Goal: Task Accomplishment & Management: Manage account settings

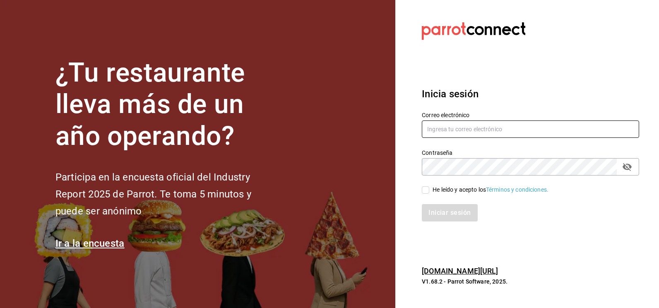
type input "[EMAIL_ADDRESS][DOMAIN_NAME]"
click at [425, 191] on input "He leído y acepto los Términos y condiciones." at bounding box center [425, 189] width 7 height 7
checkbox input "true"
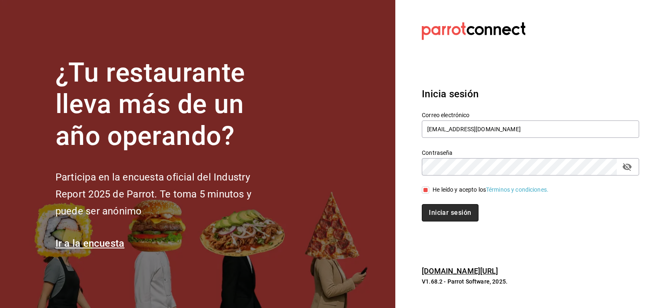
click at [438, 211] on button "Iniciar sesión" at bounding box center [450, 212] width 56 height 17
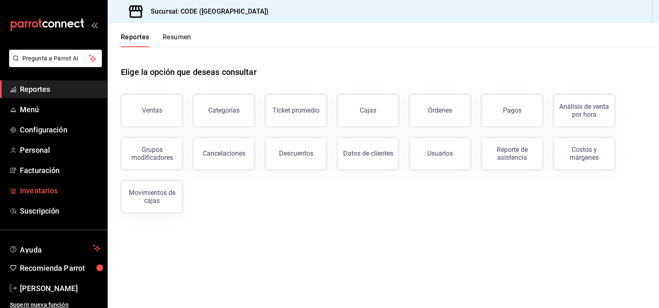
click at [44, 192] on span "Inventarios" at bounding box center [60, 190] width 81 height 11
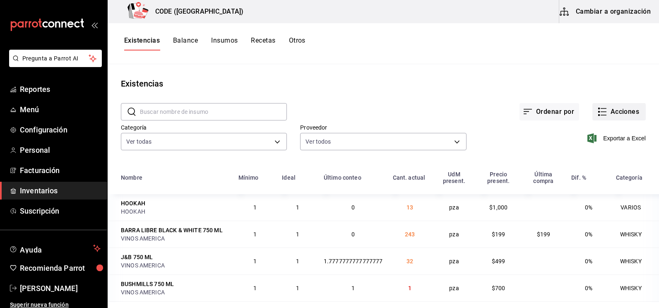
click at [603, 113] on button "Acciones" at bounding box center [619, 111] width 53 height 17
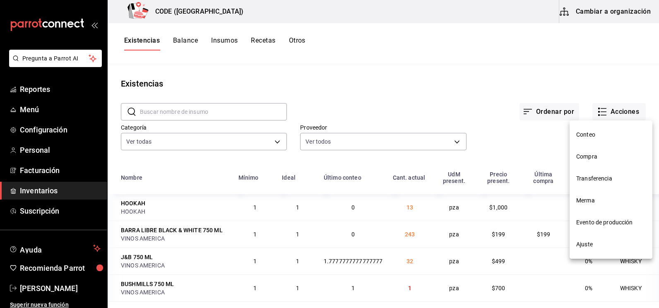
click at [595, 155] on span "Compra" at bounding box center [612, 156] width 70 height 9
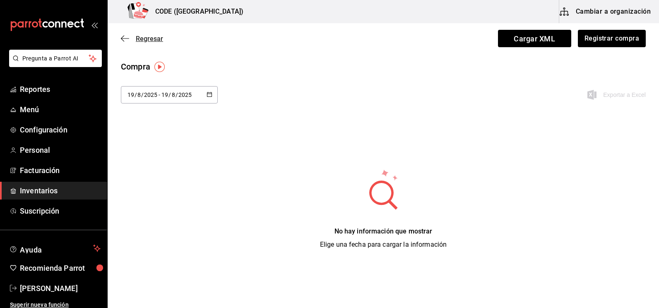
click at [153, 39] on span "Regresar" at bounding box center [149, 39] width 27 height 8
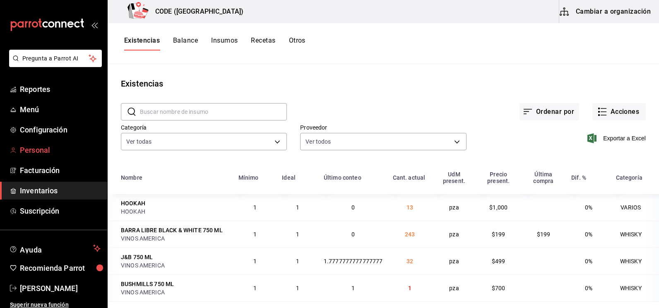
click at [47, 159] on link "Personal" at bounding box center [53, 150] width 107 height 18
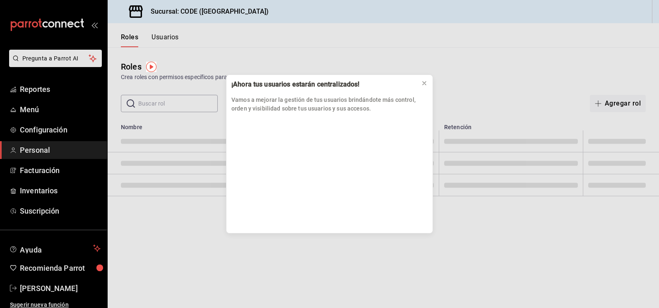
click at [46, 174] on div "¡Ahora tus usuarios estarán centralizados! Vamos a mejorar la gestión de tus us…" at bounding box center [329, 154] width 659 height 308
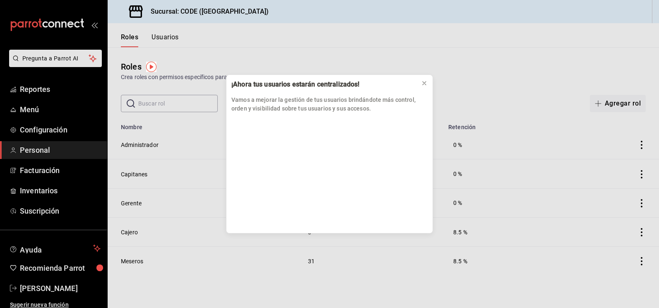
click at [45, 173] on div "¡Ahora tus usuarios estarán centralizados! Vamos a mejorar la gestión de tus us…" at bounding box center [329, 154] width 659 height 308
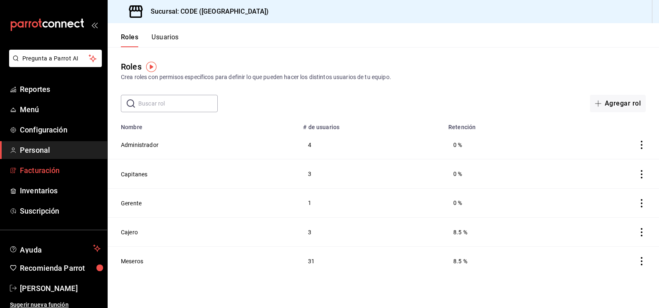
click at [45, 169] on span "Facturación" at bounding box center [60, 170] width 81 height 11
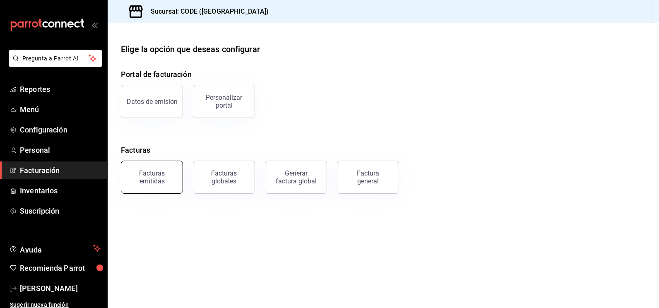
click at [152, 176] on div "Facturas emitidas" at bounding box center [151, 177] width 51 height 16
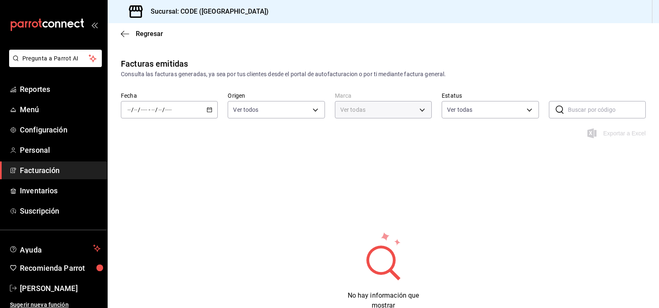
type input "b4274379-98e3-4a61-b813-167c2f875b9b"
click at [199, 112] on div "/ / - / /" at bounding box center [169, 109] width 97 height 17
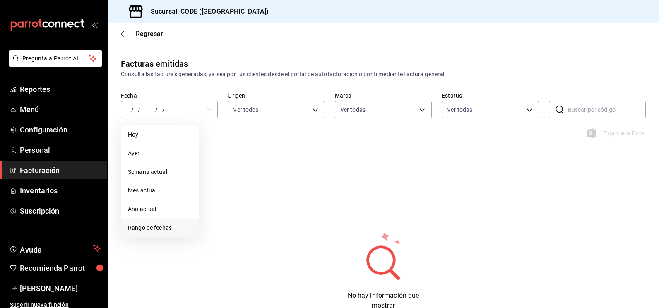
click at [162, 221] on li "Rango de fechas" at bounding box center [159, 228] width 77 height 19
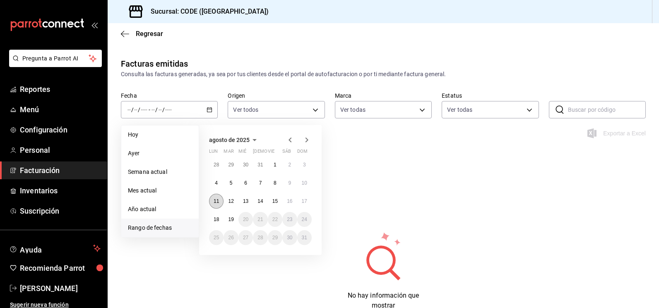
click at [218, 202] on abbr "11" at bounding box center [216, 201] width 5 height 6
click at [217, 219] on abbr "18" at bounding box center [216, 220] width 5 height 6
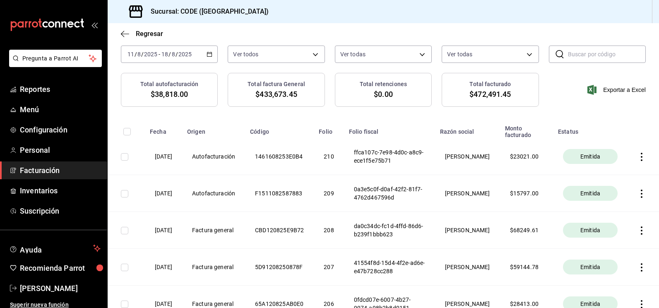
scroll to position [20, 0]
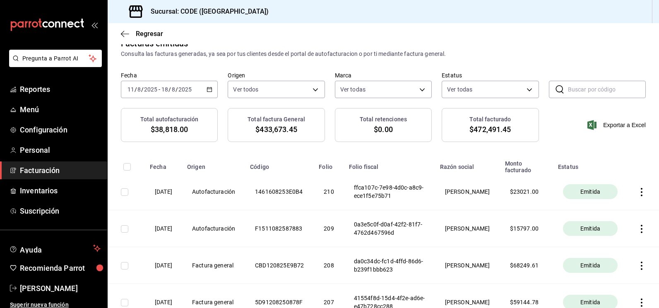
click at [641, 229] on icon "button" at bounding box center [642, 229] width 2 height 8
click at [618, 210] on div "Descargar PDF" at bounding box center [610, 209] width 40 height 7
click at [638, 191] on icon "button" at bounding box center [642, 192] width 8 height 8
click at [617, 175] on div "Descargar PDF" at bounding box center [610, 172] width 40 height 7
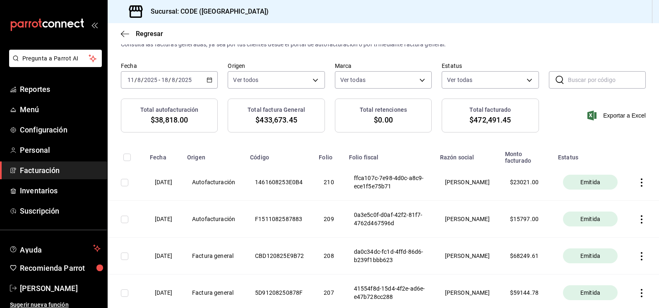
scroll to position [0, 0]
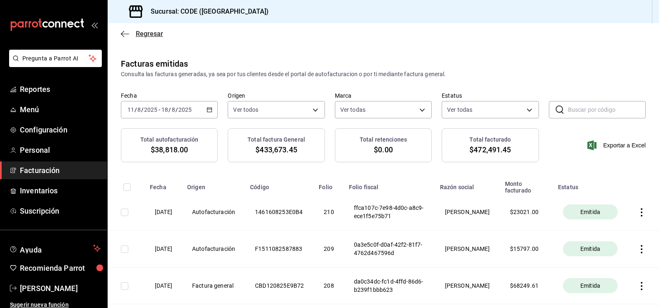
click at [145, 35] on span "Regresar" at bounding box center [149, 34] width 27 height 8
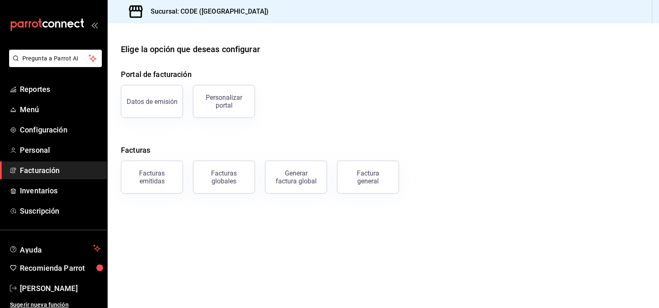
click at [365, 171] on div "Factura general" at bounding box center [368, 177] width 41 height 16
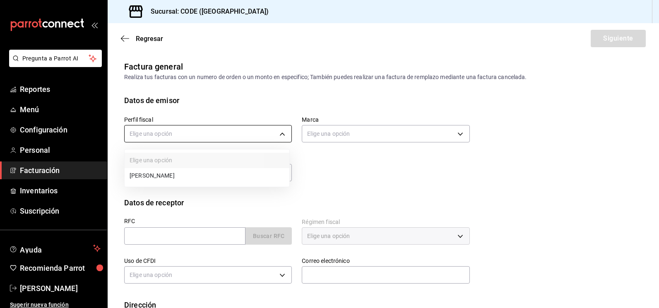
click at [256, 133] on body "Pregunta a Parrot AI Reportes Menú Configuración Personal Facturación Inventari…" at bounding box center [329, 154] width 659 height 308
click at [222, 171] on li "[PERSON_NAME]" at bounding box center [207, 175] width 165 height 15
type input "abaafbf4-9e81-434b-9282-91cbadc95e98"
type input "b4274379-98e3-4a61-b813-167c2f875b9b"
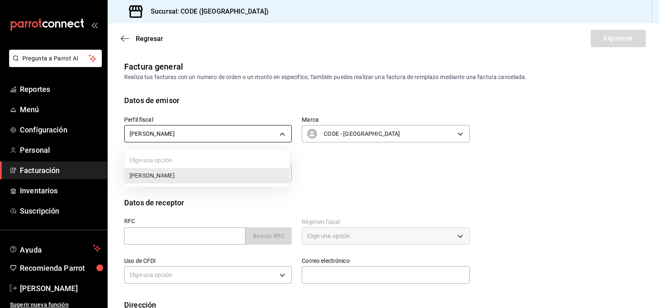
click at [256, 137] on body "Pregunta a Parrot AI Reportes Menú Configuración Personal Facturación Inventari…" at bounding box center [329, 154] width 659 height 308
click at [256, 137] on div at bounding box center [329, 154] width 659 height 308
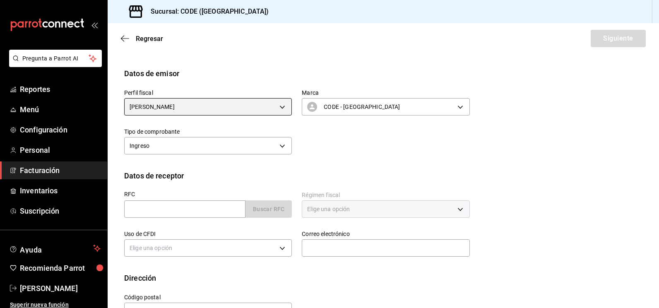
scroll to position [41, 0]
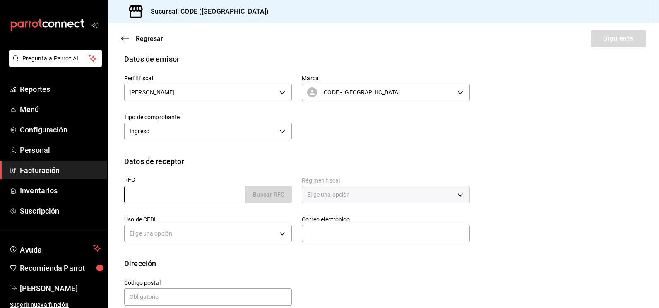
click at [225, 193] on input "text" at bounding box center [184, 194] width 121 height 17
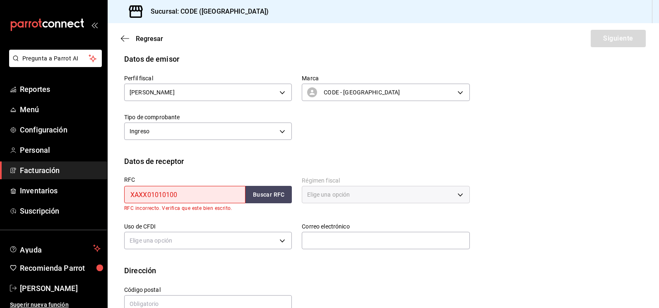
type input "XAXX010101000"
type input "48380"
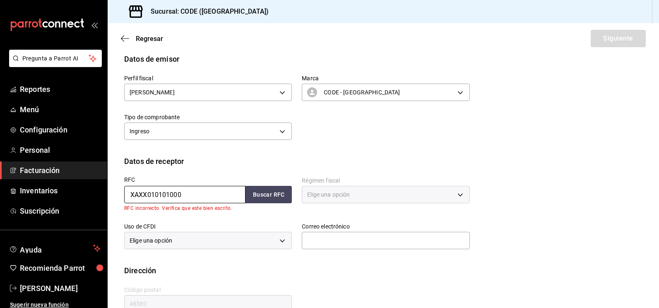
type input "616"
type input "S01"
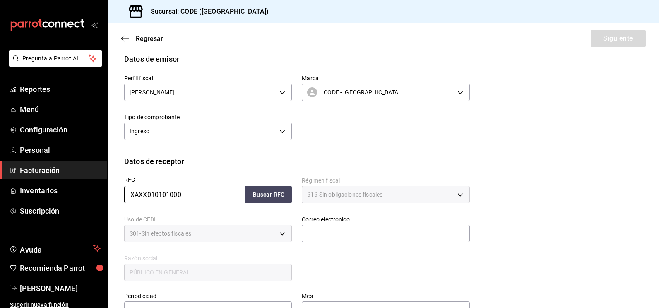
type input "XAXX010101000"
click at [251, 200] on button "Buscar RFC" at bounding box center [269, 194] width 46 height 17
type input "[EMAIL_ADDRESS][DOMAIN_NAME]"
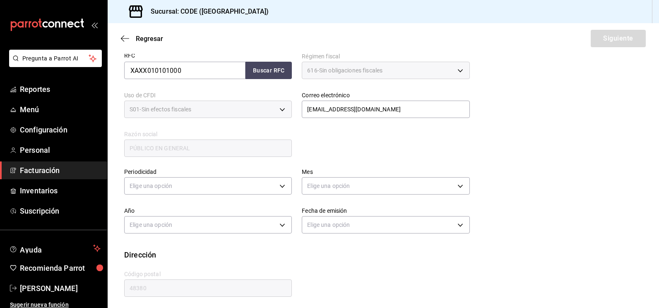
scroll to position [169, 0]
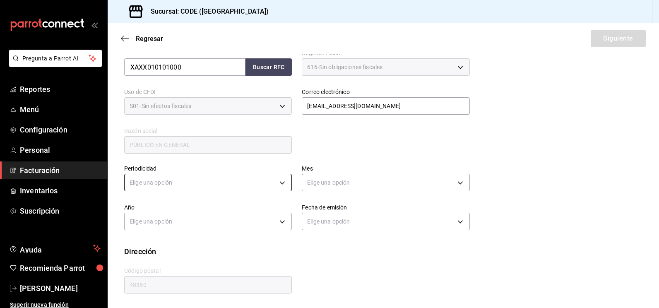
click at [245, 181] on body "Pregunta a Parrot AI Reportes Menú Configuración Personal Facturación Inventari…" at bounding box center [329, 154] width 659 height 308
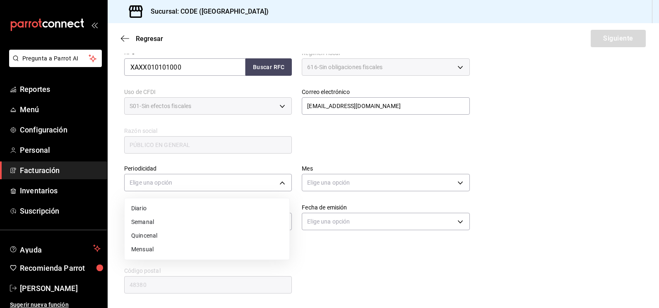
click at [211, 214] on li "Diario" at bounding box center [207, 209] width 165 height 14
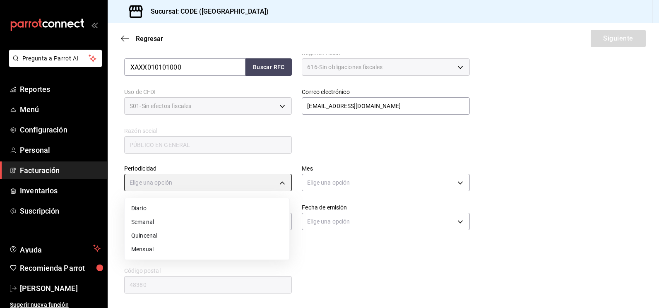
type input "DAILY"
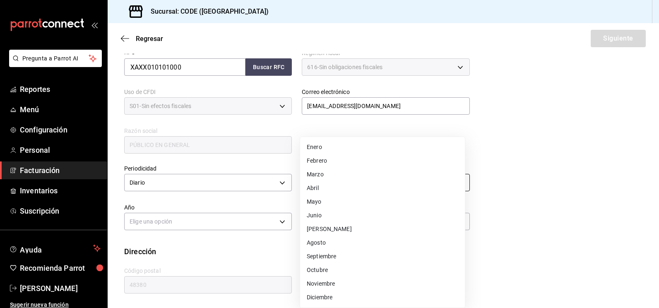
click at [342, 183] on body "Pregunta a Parrot AI Reportes Menú Configuración Personal Facturación Inventari…" at bounding box center [329, 154] width 659 height 308
click at [321, 237] on li "Agosto" at bounding box center [382, 243] width 165 height 14
type input "8"
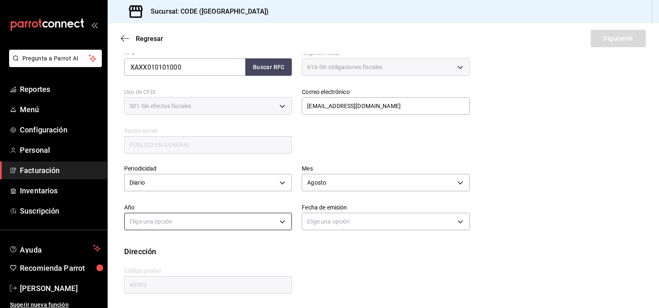
click at [278, 223] on body "Pregunta a Parrot AI Reportes Menú Configuración Personal Facturación Inventari…" at bounding box center [329, 154] width 659 height 308
click at [268, 243] on li "2025" at bounding box center [207, 248] width 165 height 14
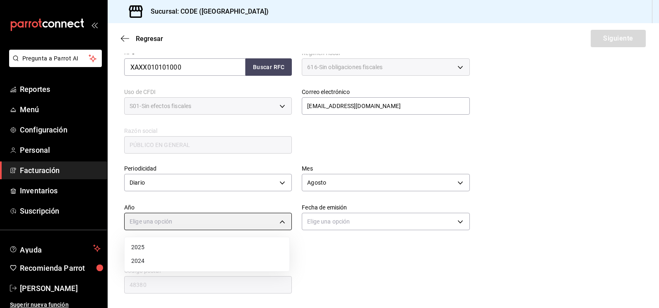
type input "2025"
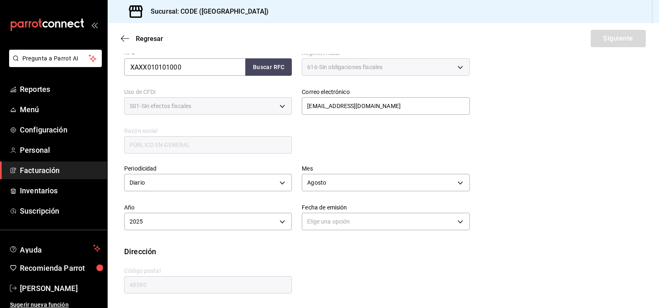
click at [299, 232] on div "Fecha de emisión Elige una opción" at bounding box center [381, 213] width 178 height 39
click at [321, 223] on body "Pregunta a Parrot AI Reportes Menú Configuración Personal Facturación Inventari…" at bounding box center [329, 154] width 659 height 308
click at [321, 241] on li "Hoy" at bounding box center [382, 248] width 165 height 14
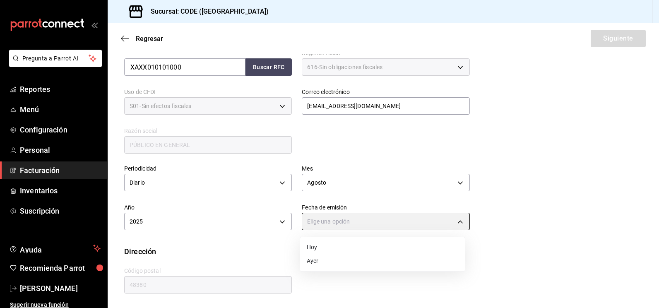
type input "[DATE]"
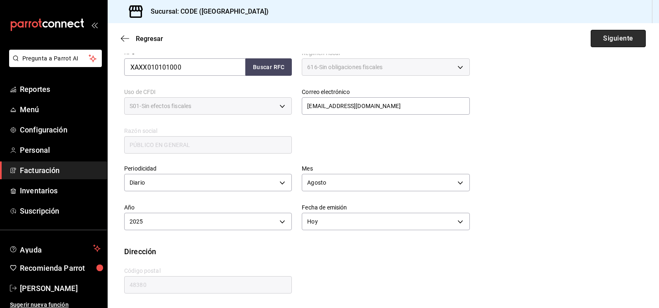
click at [622, 42] on button "Siguiente" at bounding box center [618, 38] width 55 height 17
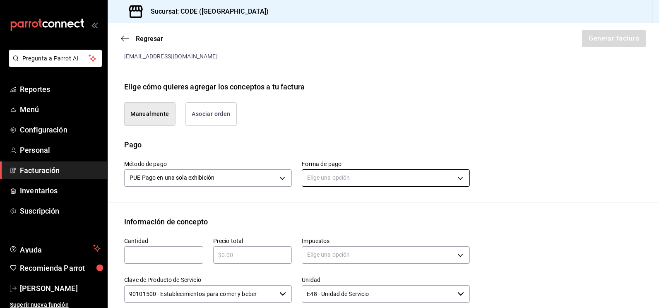
click at [364, 179] on body "Pregunta a Parrot AI Reportes Menú Configuración Personal Facturación Inventari…" at bounding box center [329, 154] width 659 height 308
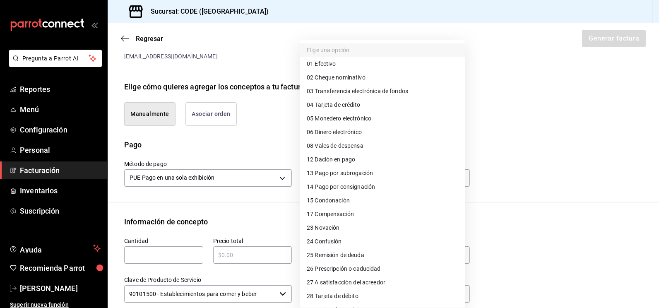
click at [338, 110] on li "04 Tarjeta de crédito" at bounding box center [382, 105] width 165 height 14
type input "04"
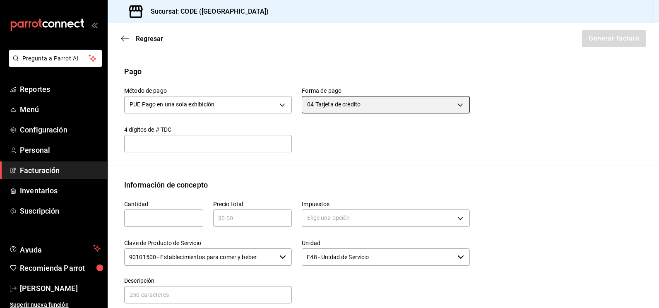
scroll to position [252, 0]
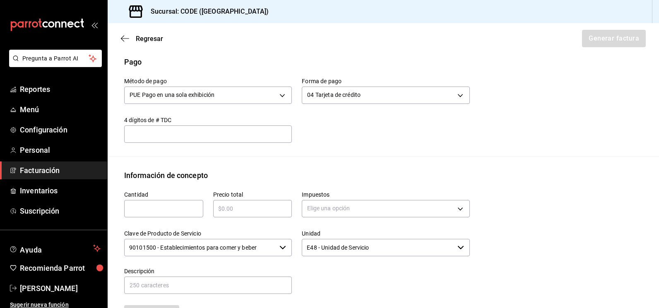
click at [171, 205] on input "text" at bounding box center [163, 209] width 79 height 10
type input "1"
type input "$49177.60"
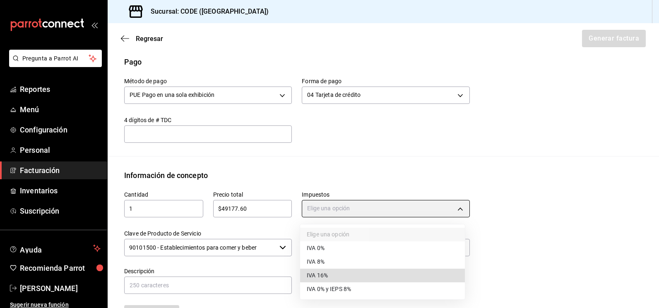
type input "IVA_16"
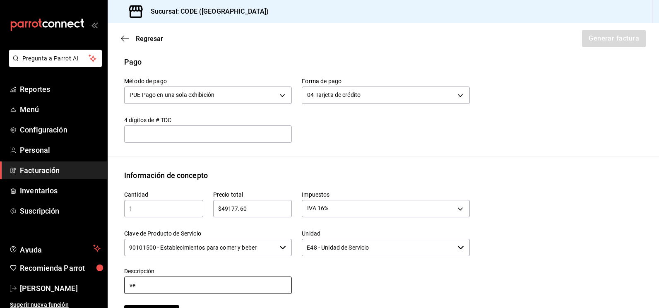
type input "v"
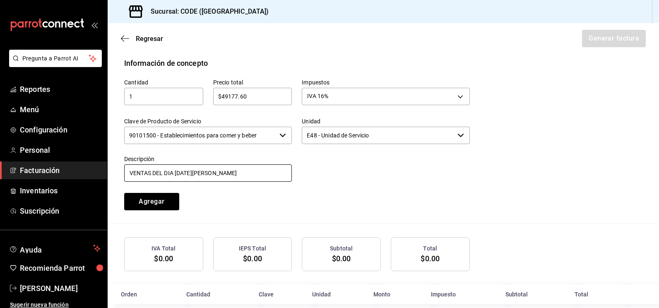
scroll to position [377, 0]
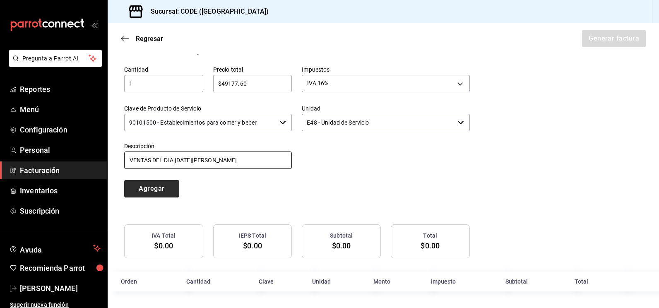
type input "VENTAS DEL DIA [DATE][PERSON_NAME]"
click at [168, 190] on button "Agregar" at bounding box center [151, 188] width 55 height 17
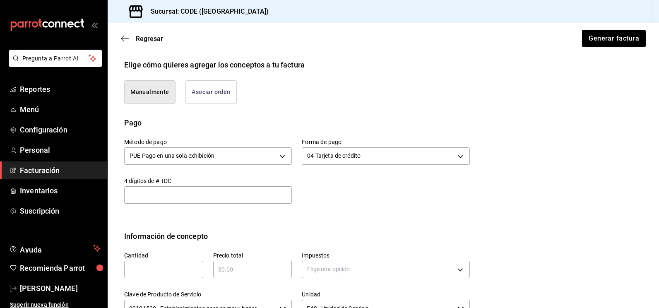
scroll to position [398, 0]
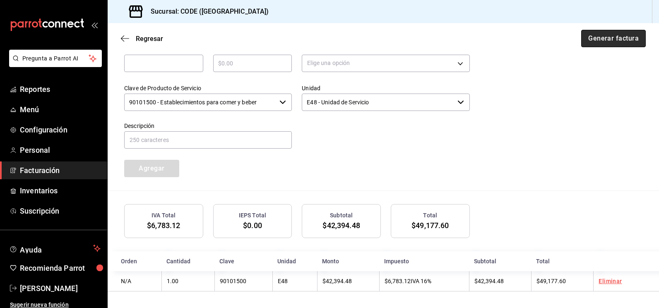
click at [599, 36] on button "Generar factura" at bounding box center [614, 38] width 65 height 17
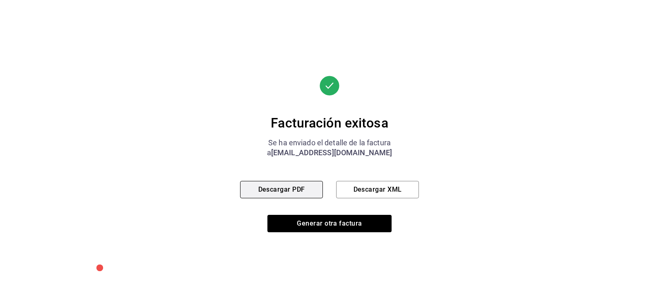
click at [310, 187] on button "Descargar PDF" at bounding box center [281, 189] width 83 height 17
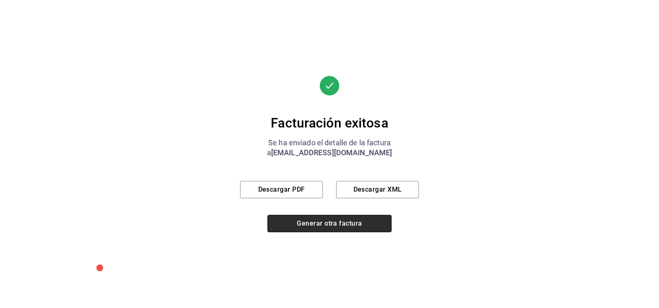
click at [349, 223] on button "Generar otra factura" at bounding box center [330, 223] width 124 height 17
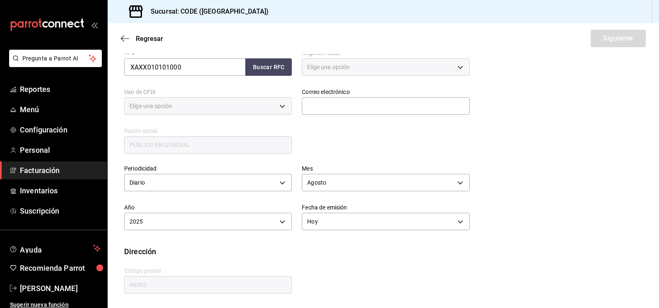
type input "616"
type input "S01"
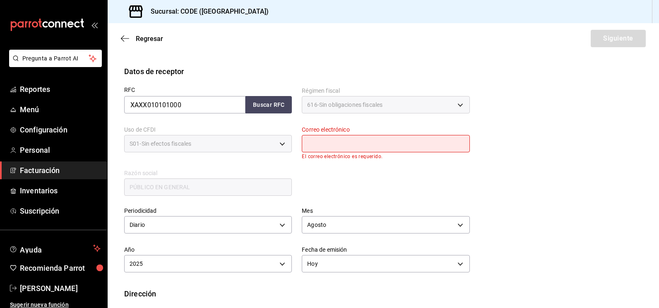
click at [352, 135] on div "Correo electrónico El correo electrónico es requerido." at bounding box center [386, 143] width 168 height 34
click at [350, 140] on input "text" at bounding box center [386, 143] width 168 height 17
click at [262, 101] on button "Buscar RFC" at bounding box center [269, 104] width 46 height 17
type input "[EMAIL_ADDRESS][DOMAIN_NAME]"
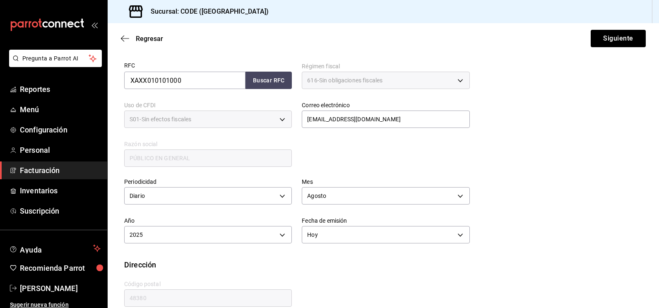
scroll to position [169, 0]
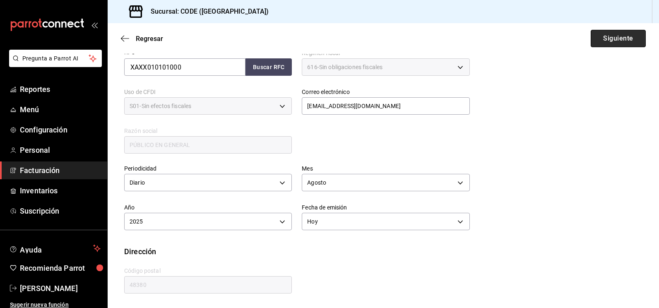
click at [602, 38] on button "Siguiente" at bounding box center [618, 38] width 55 height 17
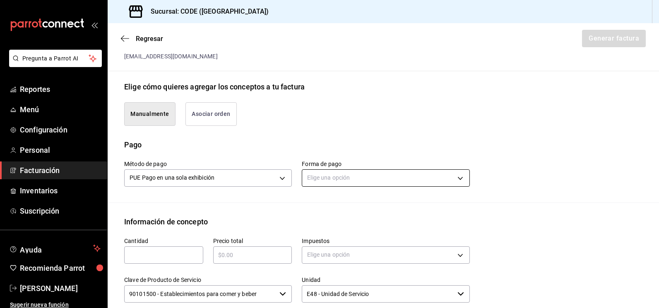
click at [420, 184] on body "Pregunta a Parrot AI Reportes Menú Configuración Personal Facturación Inventari…" at bounding box center [329, 154] width 659 height 308
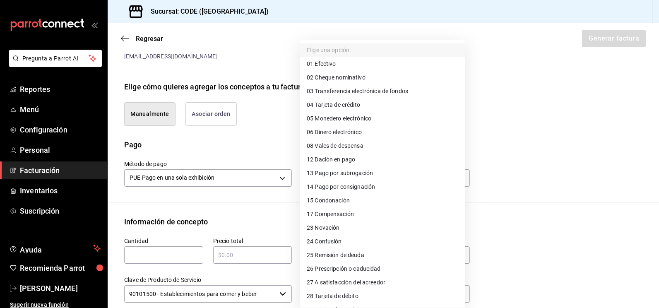
click at [352, 295] on span "28 Tarjeta de débito" at bounding box center [333, 296] width 52 height 9
type input "28"
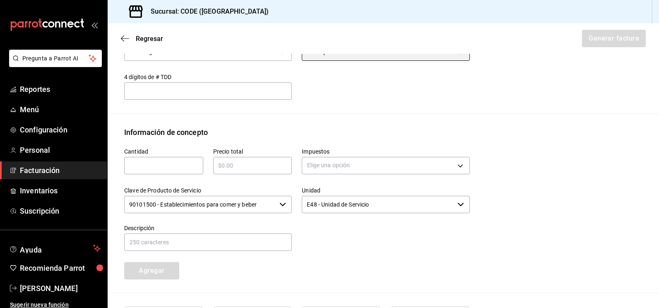
scroll to position [335, 0]
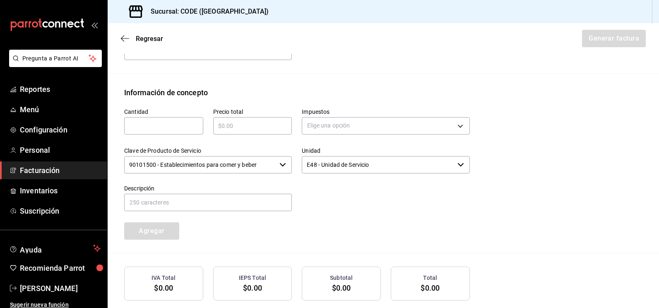
click at [143, 128] on input "text" at bounding box center [163, 126] width 79 height 10
type input "1"
type input "$31897.25"
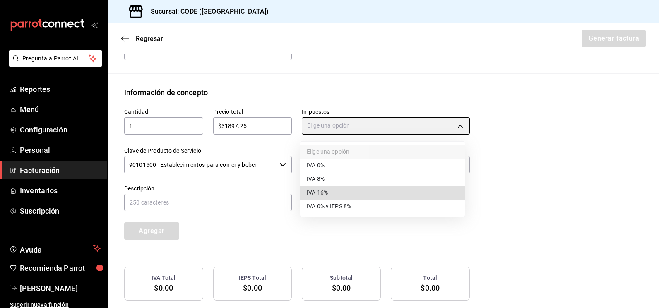
type input "IVA_16"
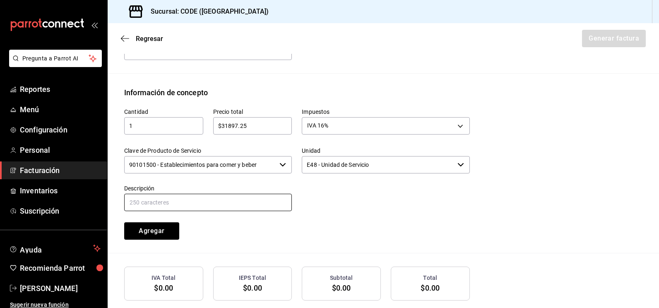
click at [154, 196] on input "text" at bounding box center [208, 202] width 168 height 17
paste input "VENTAS DEL DIA [DATE][PERSON_NAME]"
type input "VENTAS DEL DIA [DATE][PERSON_NAME]"
click at [166, 239] on button "Agregar" at bounding box center [151, 230] width 55 height 17
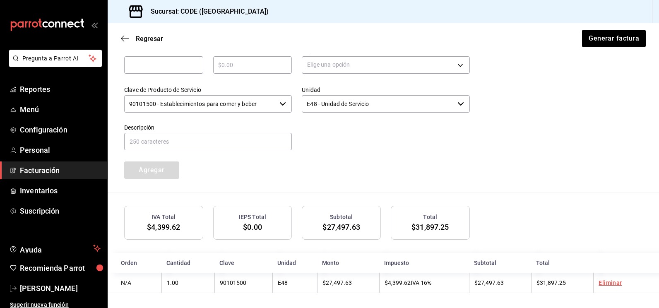
scroll to position [398, 0]
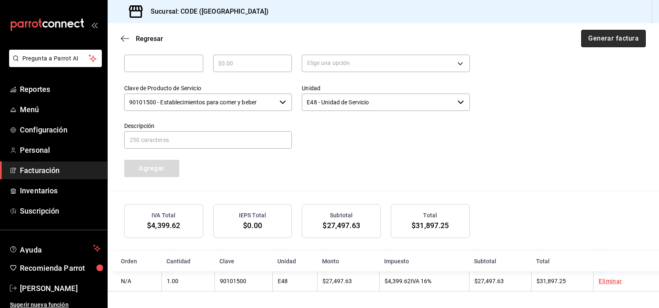
click at [602, 39] on button "Generar factura" at bounding box center [614, 38] width 65 height 17
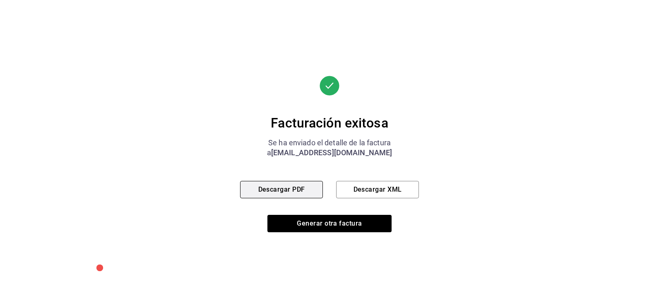
click at [307, 191] on button "Descargar PDF" at bounding box center [281, 189] width 83 height 17
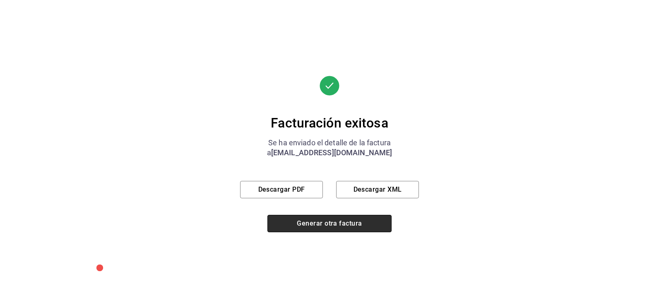
click at [319, 223] on button "Generar otra factura" at bounding box center [330, 223] width 124 height 17
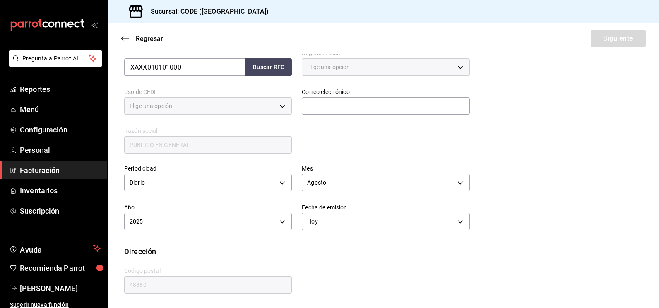
type input "616"
type input "S01"
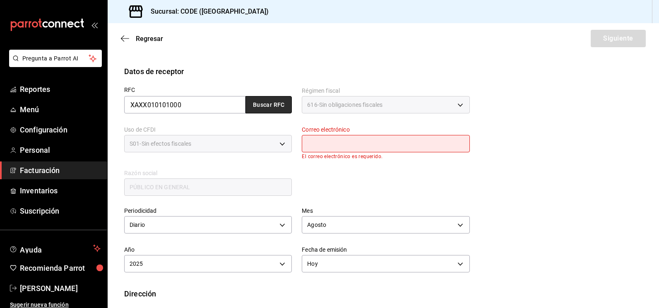
click at [271, 107] on button "Buscar RFC" at bounding box center [269, 104] width 46 height 17
type input "[EMAIL_ADDRESS][DOMAIN_NAME]"
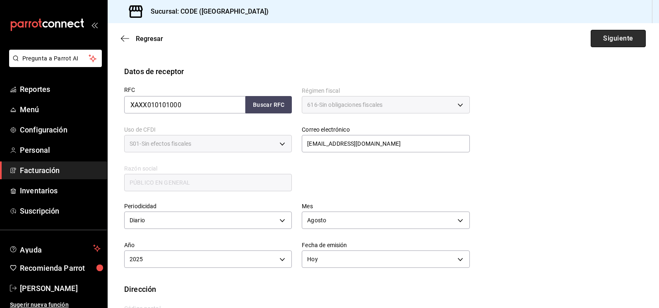
click at [595, 37] on button "Siguiente" at bounding box center [618, 38] width 55 height 17
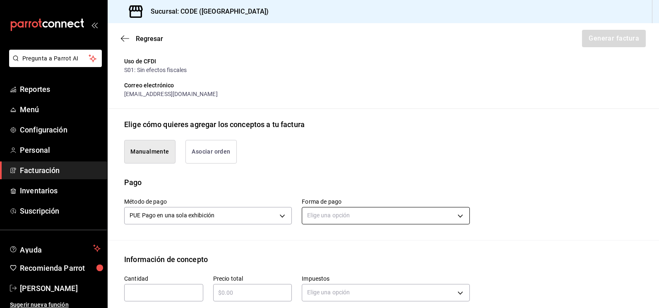
click at [383, 224] on body "Pregunta a Parrot AI Reportes Menú Configuración Personal Facturación Inventari…" at bounding box center [329, 154] width 659 height 308
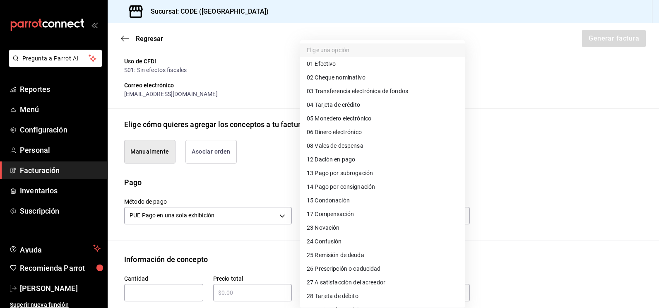
click at [354, 103] on span "04 Tarjeta de crédito" at bounding box center [333, 105] width 53 height 9
type input "04"
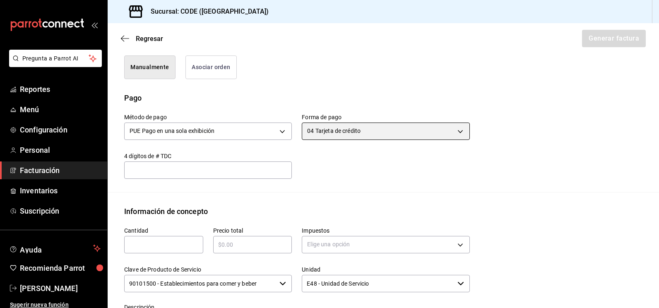
scroll to position [212, 0]
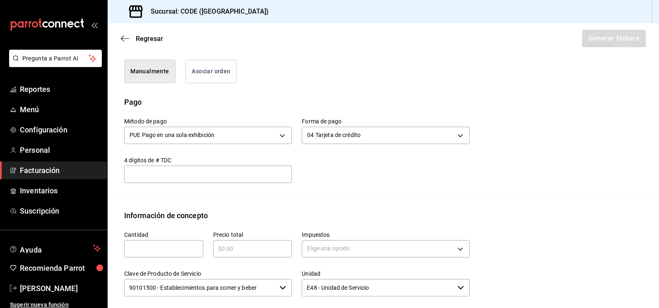
click at [191, 244] on input "text" at bounding box center [163, 249] width 79 height 10
type input "1"
type input "$140200.56"
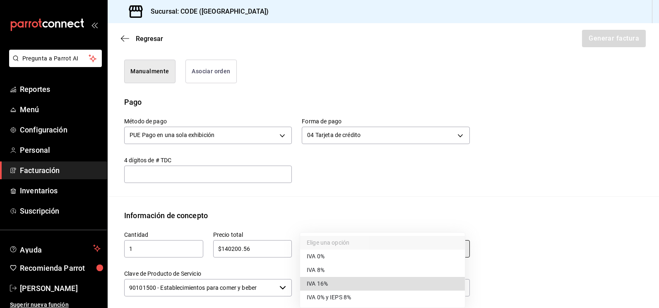
type input "IVA_16"
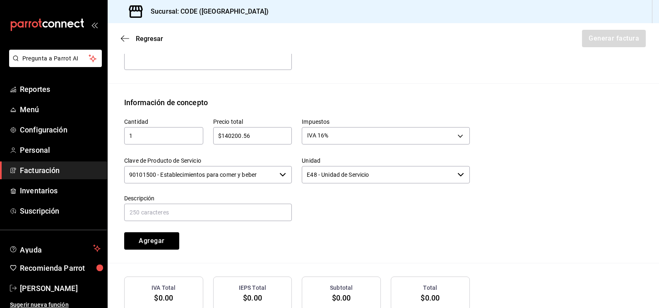
scroll to position [336, 0]
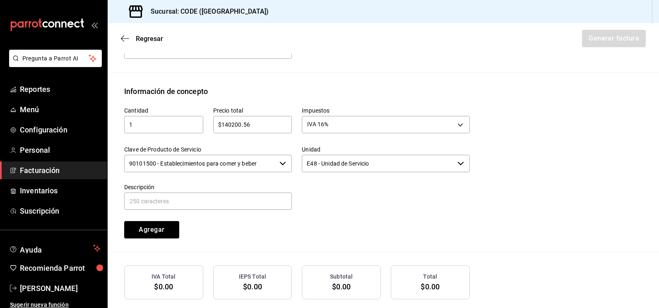
drag, startPoint x: 176, startPoint y: 215, endPoint x: 176, endPoint y: 203, distance: 12.0
click at [176, 215] on div "Agregar" at bounding box center [158, 224] width 89 height 27
click at [176, 202] on input "text" at bounding box center [208, 201] width 168 height 17
paste input "VENTAS DEL DIA [DATE][PERSON_NAME]"
click at [181, 200] on input "VENTAS DEL DIA [DATE][PERSON_NAME]" at bounding box center [208, 201] width 168 height 17
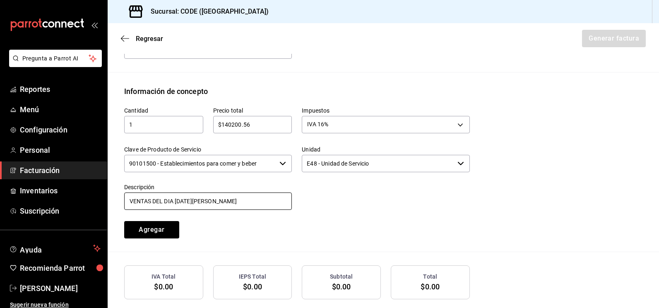
click at [181, 200] on input "VENTAS DEL DIA [DATE][PERSON_NAME]" at bounding box center [208, 201] width 168 height 17
click at [191, 195] on input "VENTAS DEL DIA [DATE][PERSON_NAME]" at bounding box center [208, 201] width 168 height 17
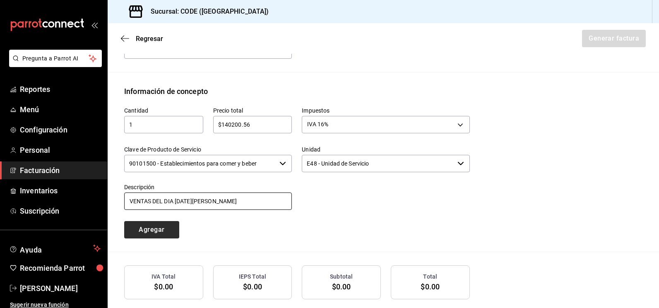
type input "VENTAS DEL DIA [DATE][PERSON_NAME]"
click at [172, 221] on div "Agregar" at bounding box center [158, 224] width 89 height 27
click at [172, 224] on button "Agregar" at bounding box center [151, 229] width 55 height 17
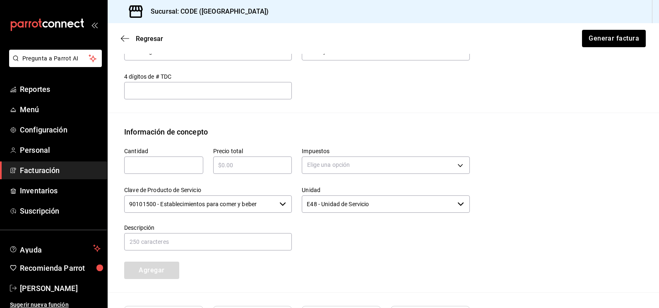
scroll to position [398, 0]
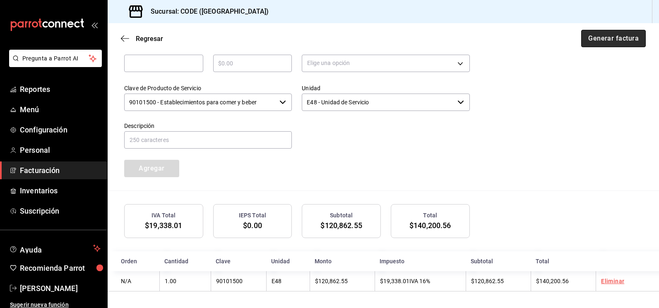
click at [592, 38] on button "Generar factura" at bounding box center [614, 38] width 65 height 17
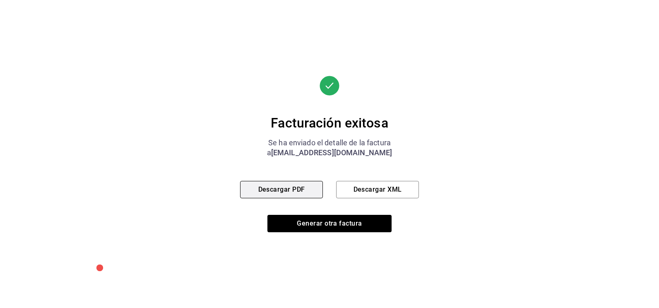
click at [305, 193] on button "Descargar PDF" at bounding box center [281, 189] width 83 height 17
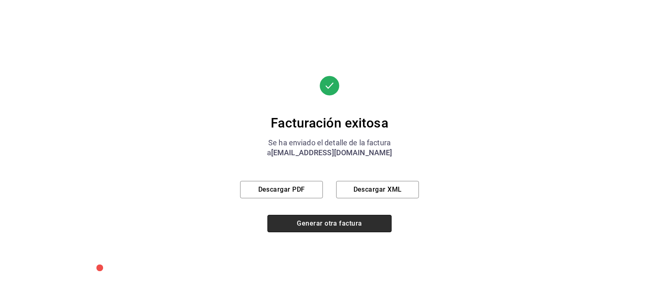
click at [340, 227] on button "Generar otra factura" at bounding box center [330, 223] width 124 height 17
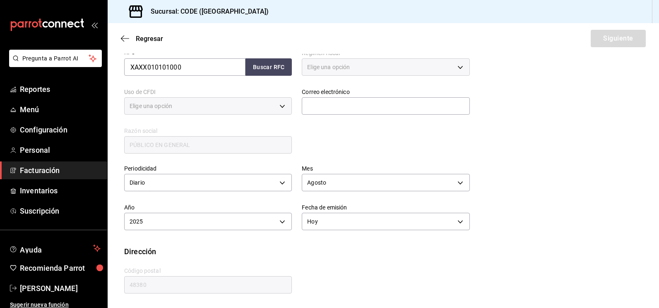
type input "616"
type input "S01"
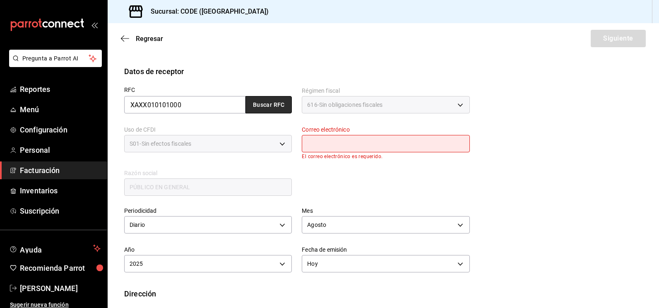
click at [268, 101] on button "Buscar RFC" at bounding box center [269, 104] width 46 height 17
type input "[EMAIL_ADDRESS][DOMAIN_NAME]"
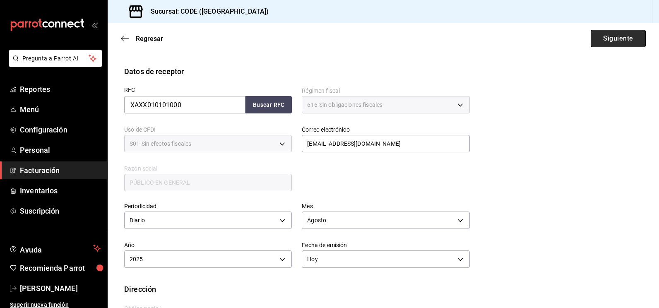
click at [611, 40] on button "Siguiente" at bounding box center [618, 38] width 55 height 17
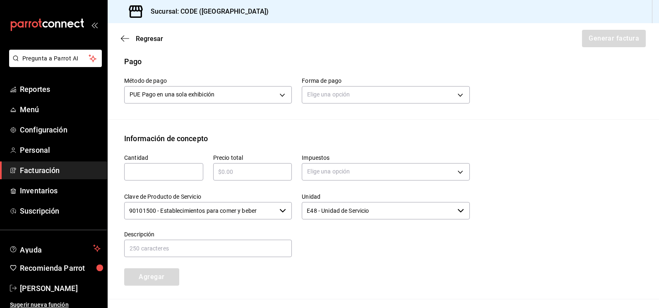
scroll to position [256, 0]
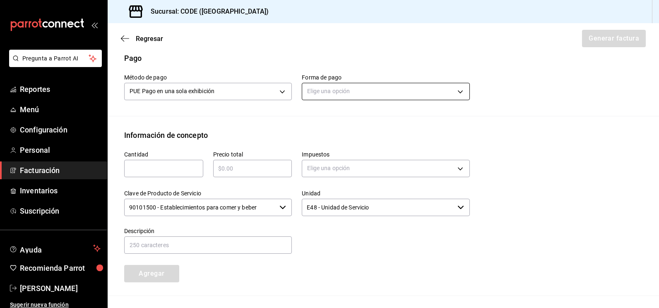
click at [326, 96] on body "Pregunta a Parrot AI Reportes Menú Configuración Personal Facturación Inventari…" at bounding box center [329, 154] width 659 height 308
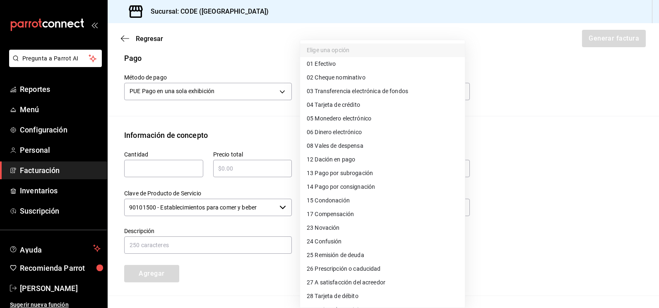
click at [321, 290] on li "28 Tarjeta de débito" at bounding box center [382, 297] width 165 height 14
type input "28"
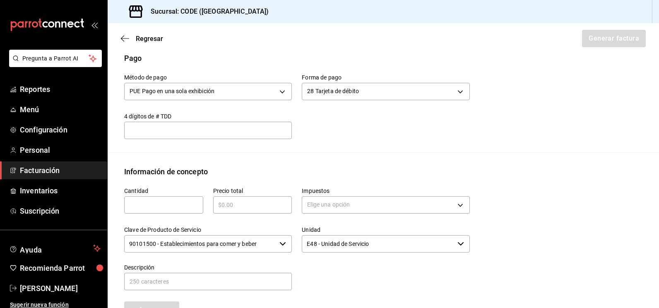
click at [192, 203] on input "text" at bounding box center [163, 205] width 79 height 10
type input "1"
type input "$16978.25"
click at [315, 205] on body "Pregunta a Parrot AI Reportes Menú Configuración Personal Facturación Inventari…" at bounding box center [329, 154] width 659 height 308
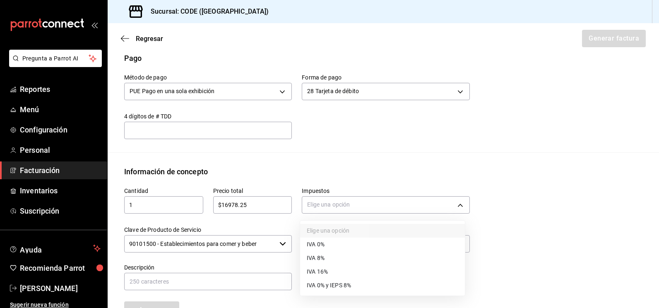
click at [318, 271] on span "IVA 16%" at bounding box center [317, 272] width 21 height 9
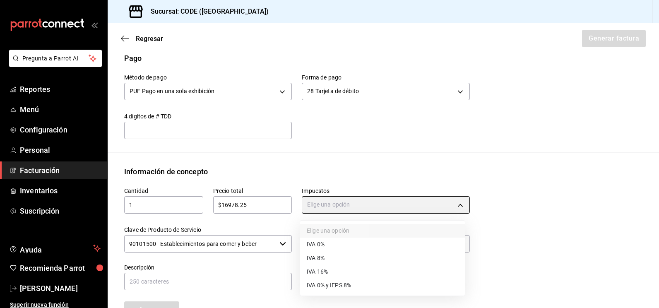
type input "IVA_16"
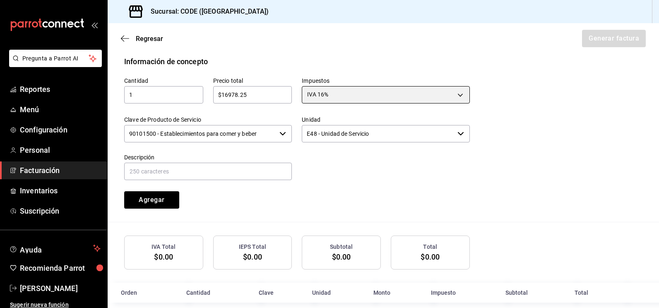
scroll to position [377, 0]
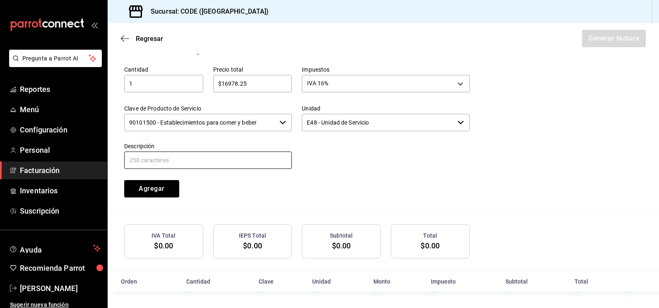
click at [242, 156] on input "text" at bounding box center [208, 160] width 168 height 17
paste input "VENTAS DEL DIA [DATE][PERSON_NAME]"
type input "VENTAS DEL DIA [DATE][PERSON_NAME]"
click at [146, 189] on button "Agregar" at bounding box center [151, 188] width 55 height 17
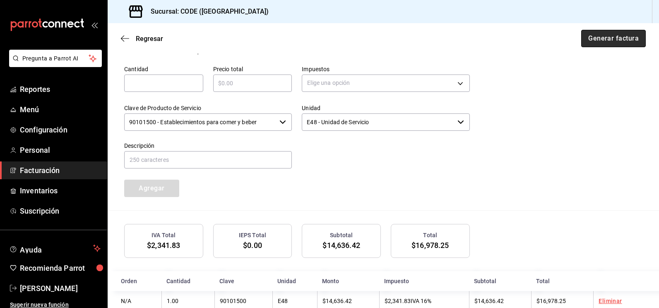
click at [606, 45] on button "Generar factura" at bounding box center [614, 38] width 65 height 17
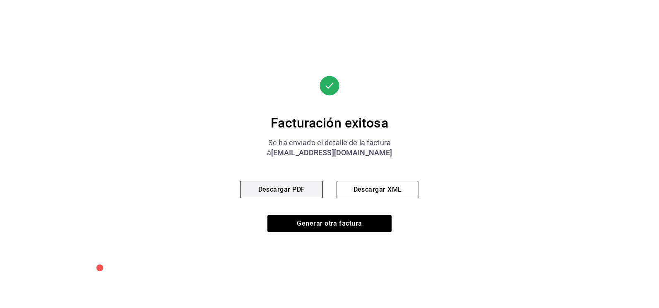
click at [319, 182] on button "Descargar PDF" at bounding box center [281, 189] width 83 height 17
click at [289, 187] on button "Descargar PDF" at bounding box center [281, 189] width 83 height 17
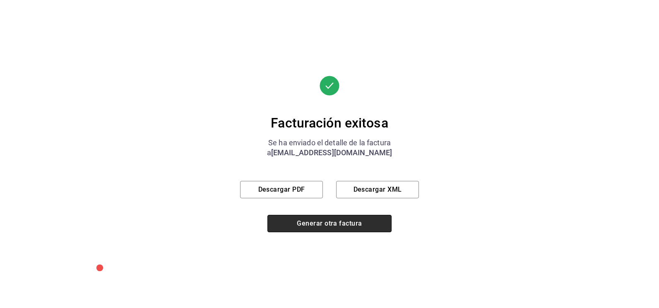
click at [301, 228] on button "Generar otra factura" at bounding box center [330, 223] width 124 height 17
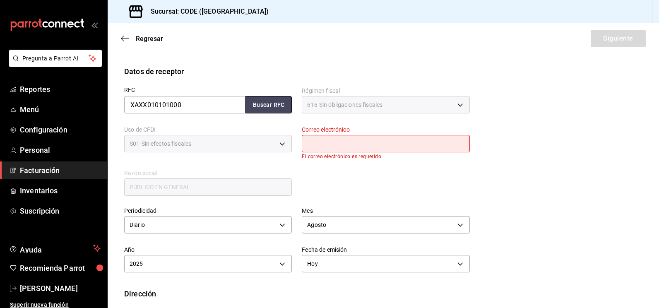
click at [269, 102] on button "Buscar RFC" at bounding box center [269, 104] width 46 height 17
type input "[EMAIL_ADDRESS][DOMAIN_NAME]"
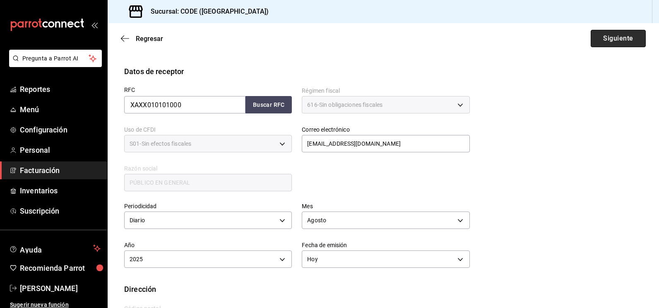
click at [618, 34] on button "Siguiente" at bounding box center [618, 38] width 55 height 17
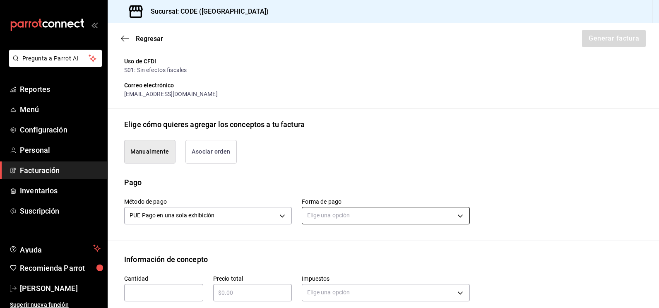
click at [341, 215] on body "Pregunta a Parrot AI Reportes Menú Configuración Personal Facturación Inventari…" at bounding box center [329, 154] width 659 height 308
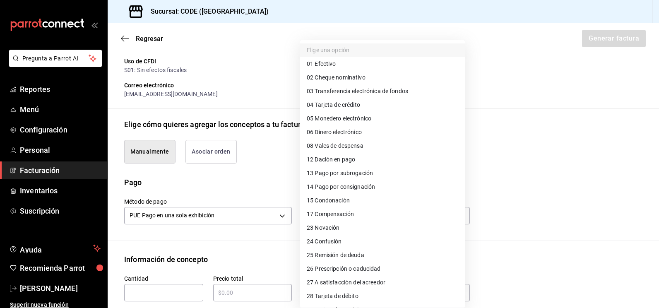
click at [345, 103] on span "04 Tarjeta de crédito" at bounding box center [333, 105] width 53 height 9
type input "04"
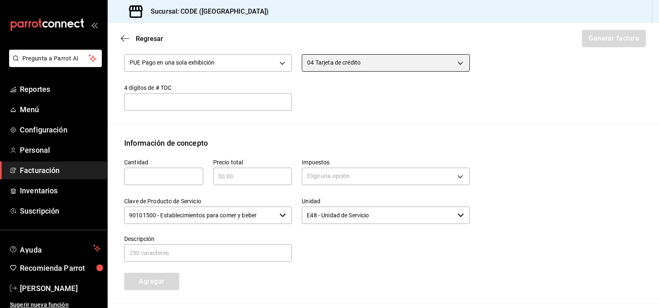
scroll to position [297, 0]
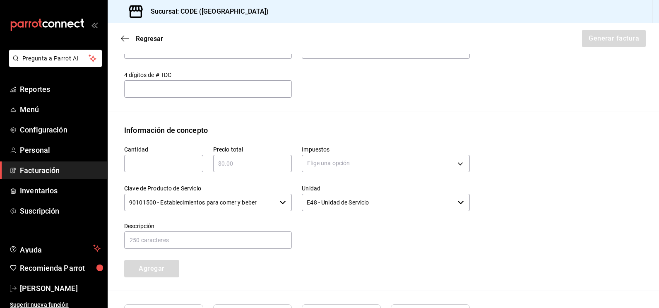
click at [154, 164] on input "text" at bounding box center [163, 164] width 79 height 10
type input "1"
type input "$67615"
click at [315, 166] on body "Pregunta a Parrot AI Reportes Menú Configuración Personal Facturación Inventari…" at bounding box center [329, 154] width 659 height 308
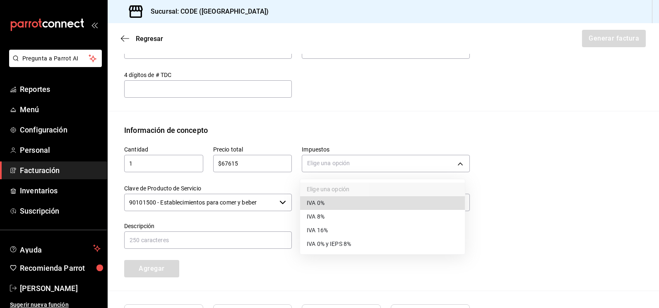
click at [317, 233] on span "IVA 16%" at bounding box center [317, 230] width 21 height 9
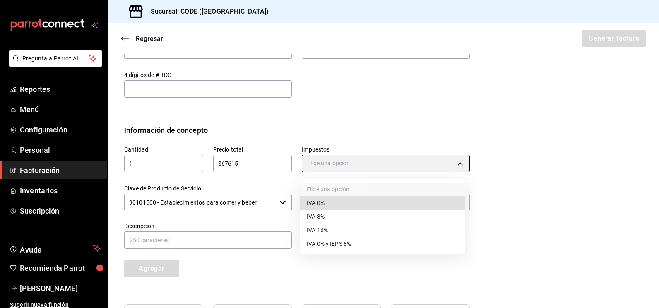
type input "IVA_16"
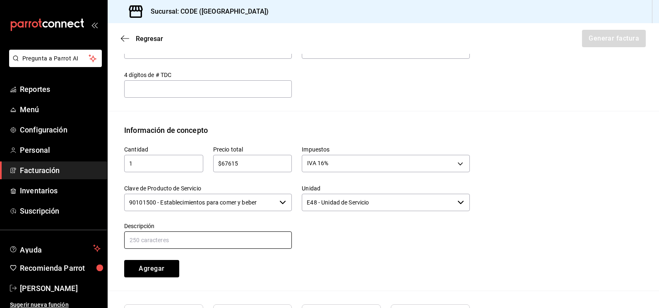
click at [260, 239] on input "text" at bounding box center [208, 240] width 168 height 17
paste input "VENTAS DEL DIA [DATE][PERSON_NAME]"
click at [177, 242] on input "VENTAS DEL DIA [DATE][PERSON_NAME]" at bounding box center [208, 240] width 168 height 17
click at [178, 241] on input "VENTAS DEL DIA [DATE][PERSON_NAME]" at bounding box center [208, 240] width 168 height 17
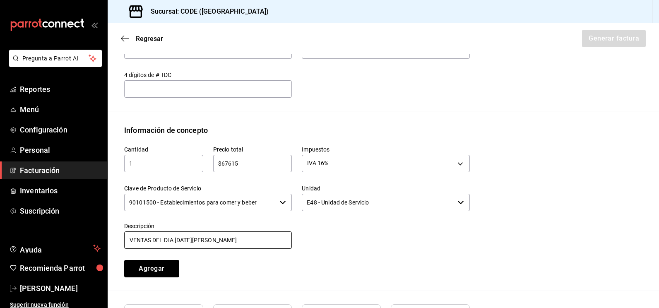
click at [178, 241] on input "VENTAS DEL DIA [DATE][PERSON_NAME]" at bounding box center [208, 240] width 168 height 17
type input "VENTAS DEL DIA [DATE][PERSON_NAME]"
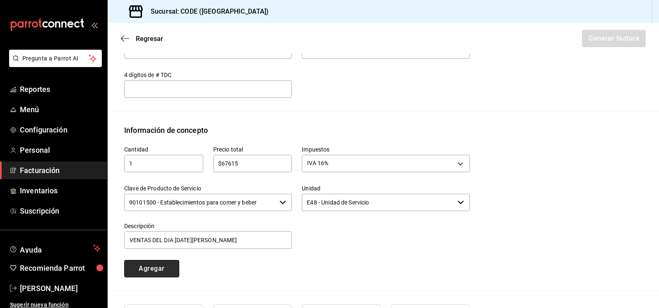
click at [168, 262] on button "Agregar" at bounding box center [151, 268] width 55 height 17
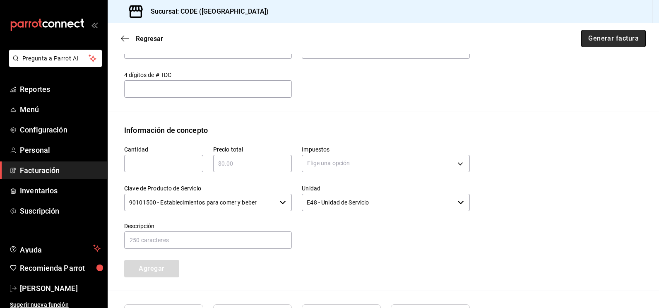
click at [597, 34] on button "Generar factura" at bounding box center [614, 38] width 65 height 17
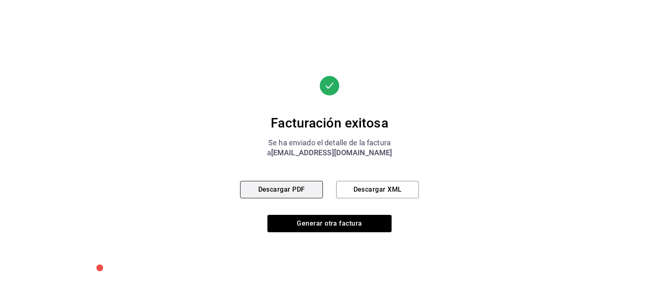
click at [268, 194] on button "Descargar PDF" at bounding box center [281, 189] width 83 height 17
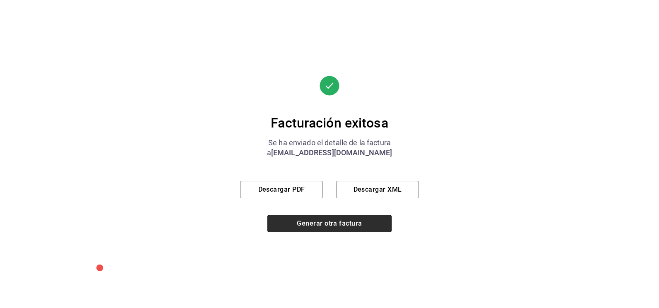
click at [350, 223] on button "Generar otra factura" at bounding box center [330, 223] width 124 height 17
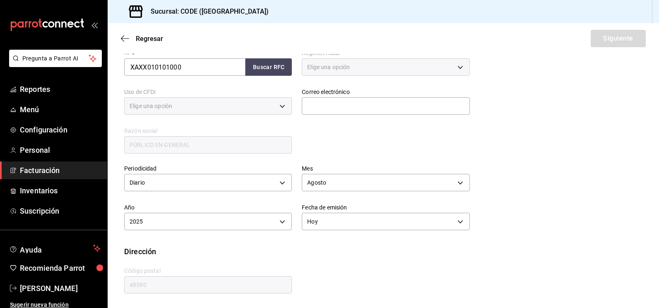
type input "616"
type input "S01"
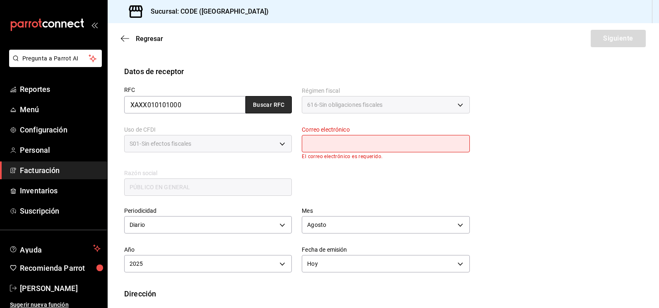
click at [271, 104] on button "Buscar RFC" at bounding box center [269, 104] width 46 height 17
type input "[EMAIL_ADDRESS][DOMAIN_NAME]"
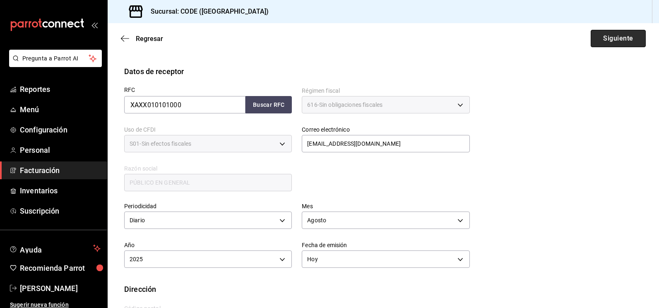
click at [604, 41] on button "Siguiente" at bounding box center [618, 38] width 55 height 17
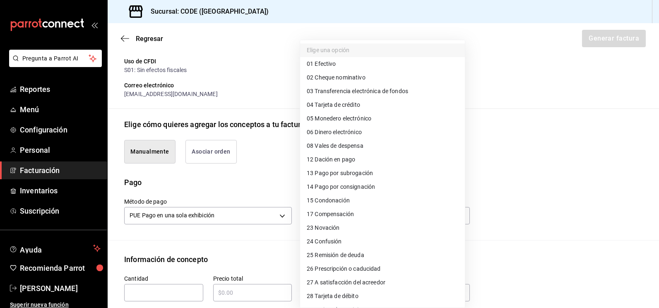
click at [321, 219] on body "Pregunta a Parrot AI Reportes Menú Configuración Personal Facturación Inventari…" at bounding box center [329, 154] width 659 height 308
click at [330, 296] on span "28 Tarjeta de débito" at bounding box center [333, 296] width 52 height 9
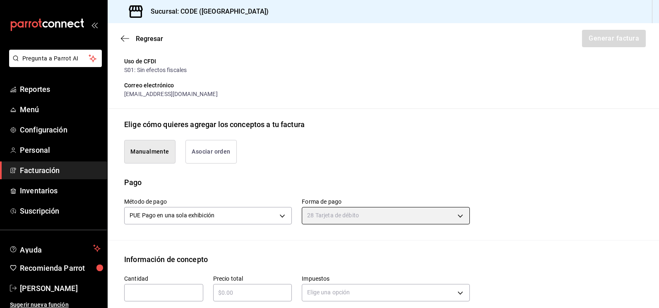
type input "28"
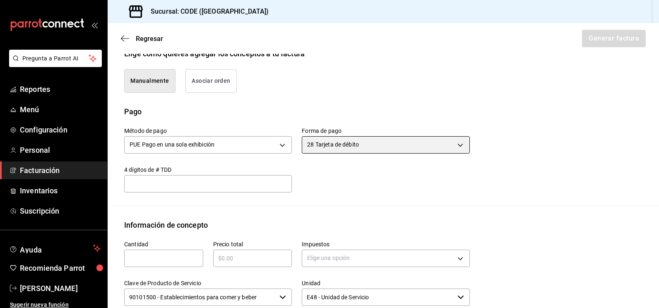
scroll to position [214, 0]
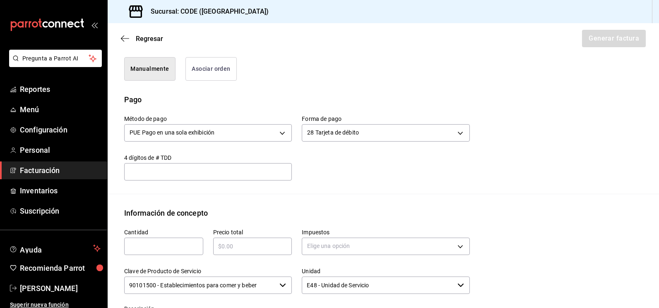
click at [178, 246] on input "text" at bounding box center [163, 246] width 79 height 10
type input "1"
type input "$53544.95"
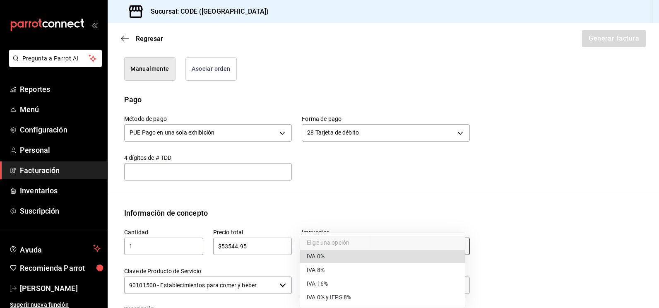
click at [319, 238] on body "Pregunta a Parrot AI Reportes Menú Configuración Personal Facturación Inventari…" at bounding box center [329, 154] width 659 height 308
click at [316, 285] on span "IVA 16%" at bounding box center [317, 284] width 21 height 9
type input "IVA_16"
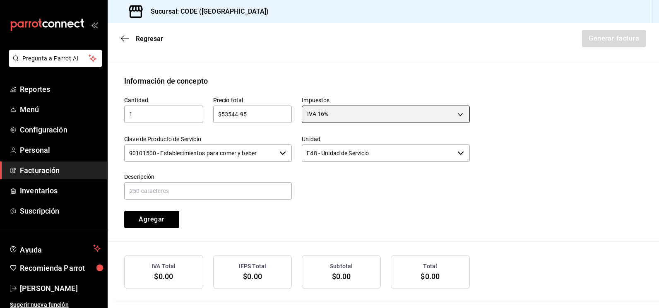
scroll to position [377, 0]
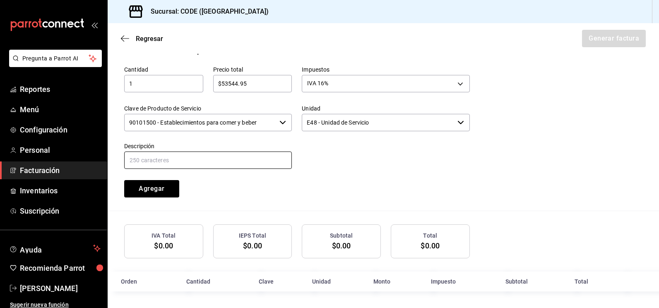
click at [256, 161] on input "text" at bounding box center [208, 160] width 168 height 17
paste input "VENTAS DEL DIA [DATE][PERSON_NAME]"
type input "VENTAS DEL DIA [DATE][PERSON_NAME]"
click at [170, 191] on button "Agregar" at bounding box center [151, 188] width 55 height 17
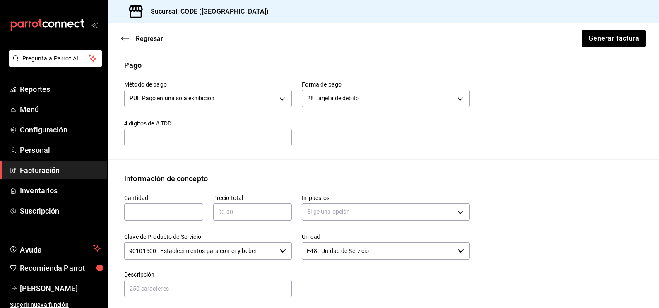
scroll to position [398, 0]
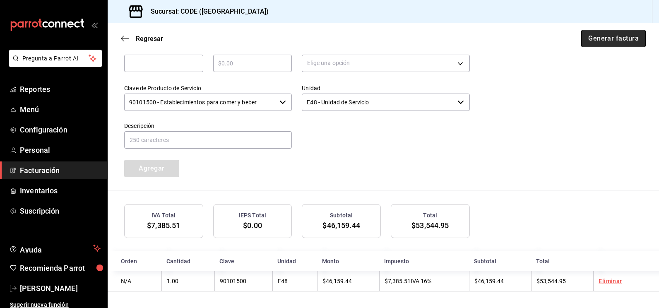
click at [613, 39] on button "Generar factura" at bounding box center [614, 38] width 65 height 17
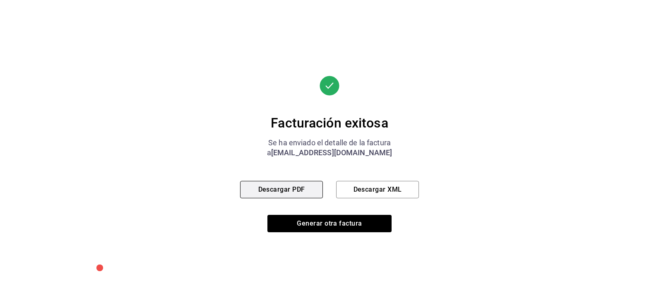
click at [288, 190] on button "Descargar PDF" at bounding box center [281, 189] width 83 height 17
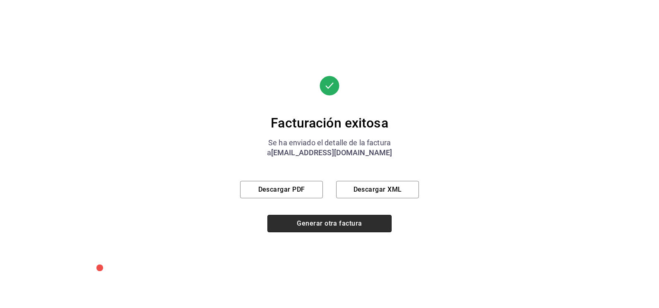
click at [342, 223] on button "Generar otra factura" at bounding box center [330, 223] width 124 height 17
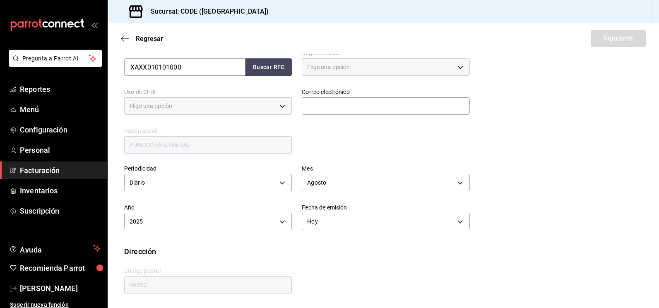
type input "616"
type input "S01"
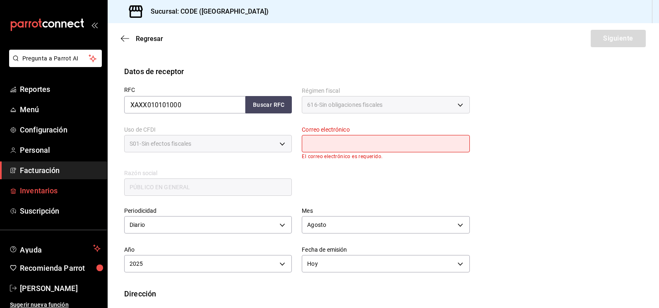
click at [34, 188] on span "Inventarios" at bounding box center [60, 190] width 81 height 11
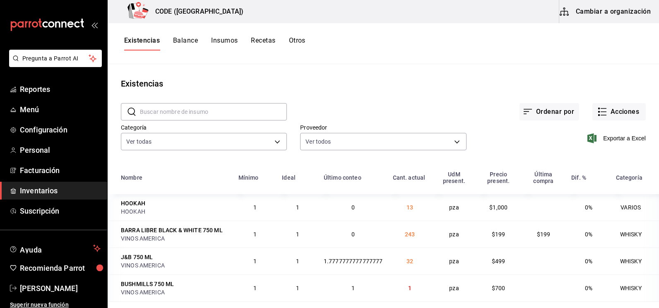
click at [70, 189] on span "Inventarios" at bounding box center [60, 190] width 81 height 11
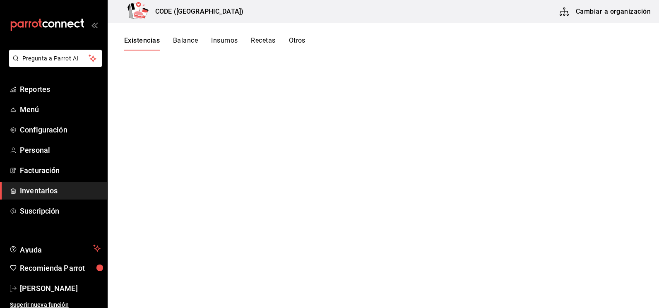
click at [146, 44] on button "Existencias" at bounding box center [142, 43] width 36 height 14
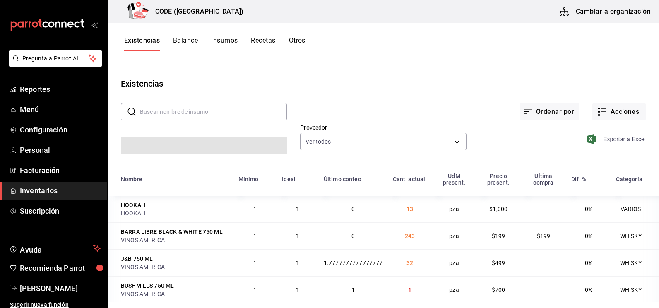
click at [632, 139] on span "Exportar a Excel" at bounding box center [617, 139] width 57 height 10
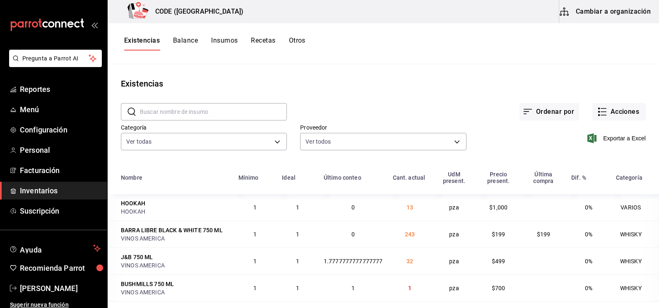
click at [302, 41] on button "Otros" at bounding box center [297, 43] width 17 height 14
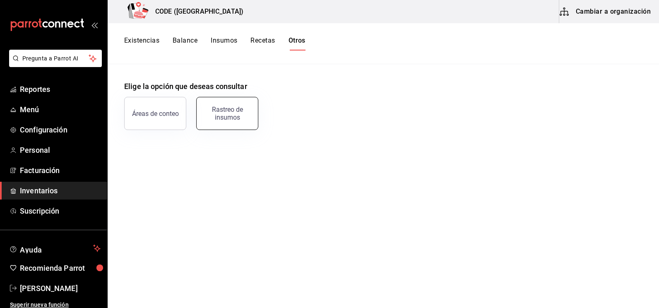
click at [229, 114] on div "Rastreo de insumos" at bounding box center [227, 114] width 51 height 16
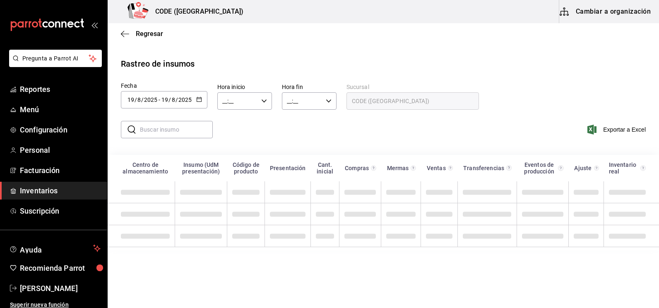
click at [198, 106] on div "[DATE] [DATE] - [DATE] [DATE]" at bounding box center [164, 99] width 87 height 17
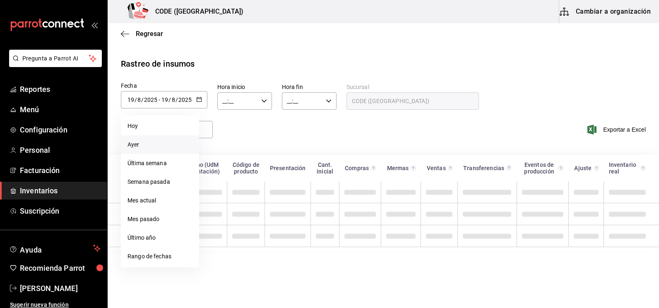
click at [154, 148] on li "Ayer" at bounding box center [160, 144] width 78 height 19
type input "[DATE]"
type input "18"
type input "[DATE]"
type input "18"
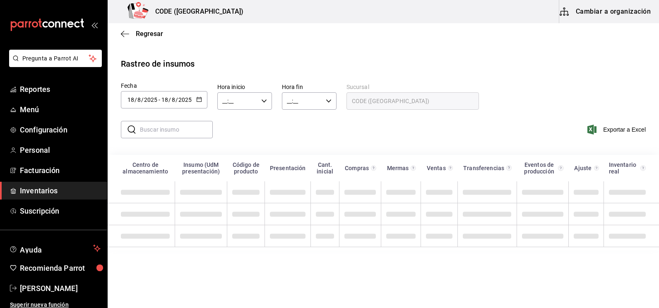
click at [157, 130] on input "text" at bounding box center [176, 129] width 73 height 17
click at [198, 97] on \(Stroke\) "button" at bounding box center [198, 97] width 0 height 0
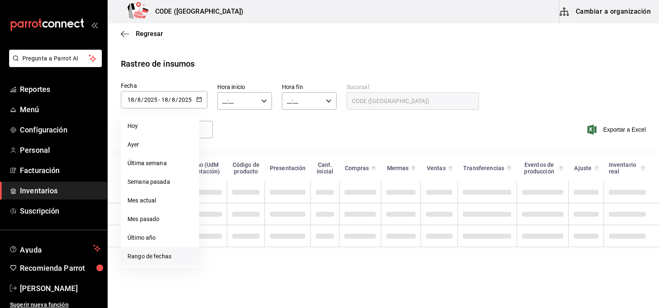
click at [166, 251] on li "Rango de fechas" at bounding box center [160, 256] width 78 height 19
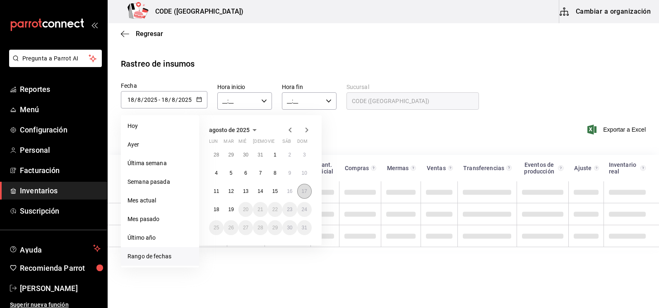
click at [307, 193] on abbr "17" at bounding box center [304, 191] width 5 height 6
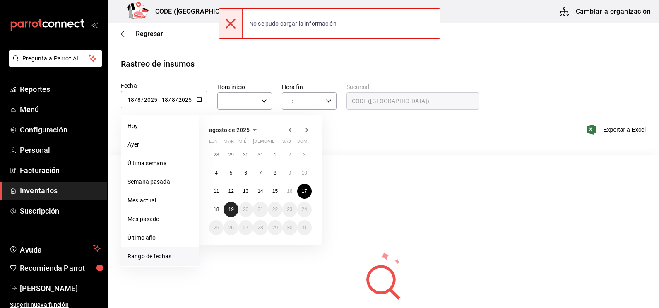
click at [234, 208] on button "19" at bounding box center [231, 209] width 14 height 15
type input "[DATE]"
type input "17"
type input "[DATE]"
type input "19"
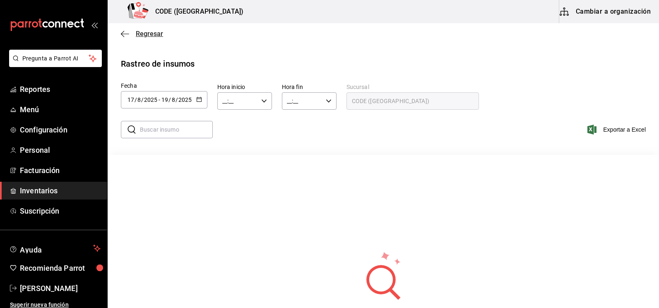
click at [152, 35] on span "Regresar" at bounding box center [149, 34] width 27 height 8
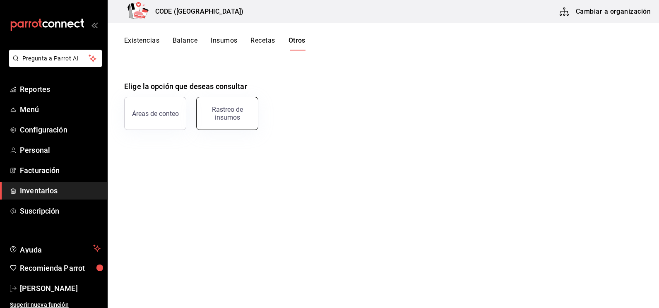
click at [224, 117] on div "Rastreo de insumos" at bounding box center [227, 114] width 51 height 16
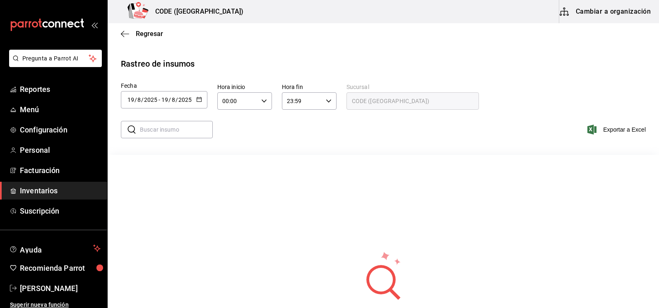
click at [200, 103] on button "button" at bounding box center [199, 100] width 6 height 7
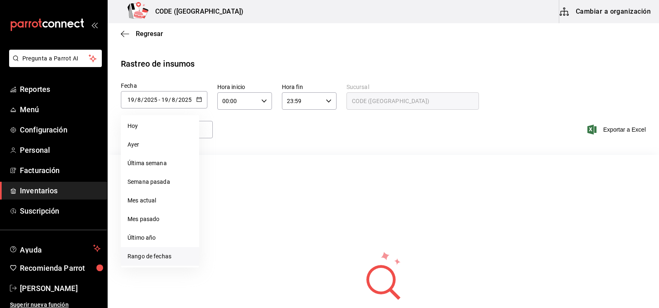
click at [162, 253] on li "Rango de fechas" at bounding box center [160, 256] width 78 height 19
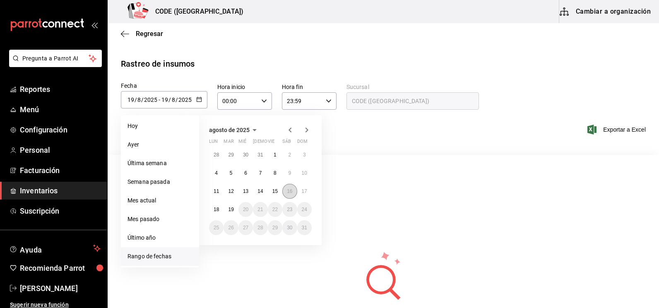
click at [293, 189] on button "16" at bounding box center [289, 191] width 14 height 15
click at [233, 212] on abbr "19" at bounding box center [230, 210] width 5 height 6
type input "[DATE]"
type input "16"
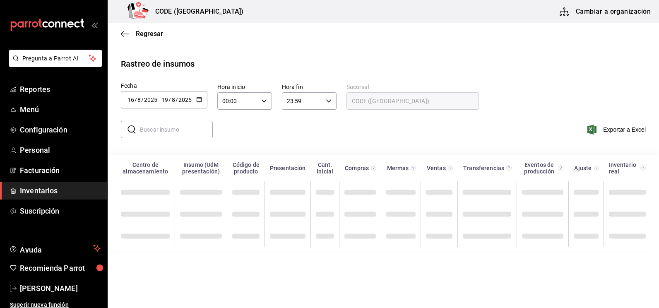
click at [200, 132] on input "text" at bounding box center [176, 129] width 73 height 17
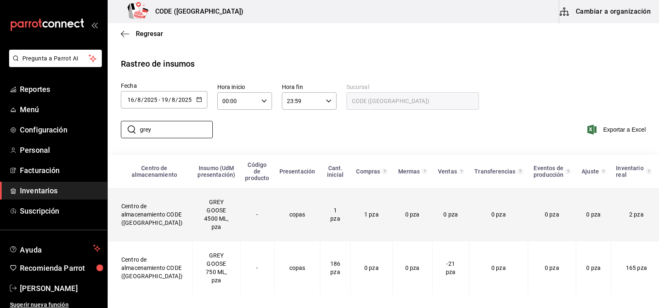
type input "grey"
click at [220, 218] on td "GREY GOOSE 4500 ML, pza" at bounding box center [217, 214] width 48 height 53
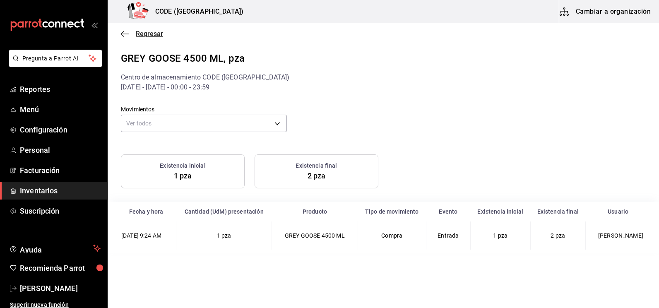
click at [152, 33] on span "Regresar" at bounding box center [149, 34] width 27 height 8
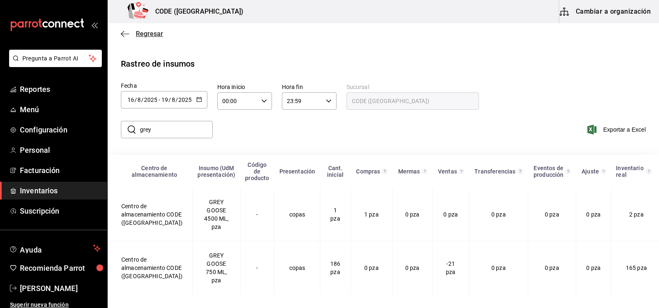
click at [150, 34] on span "Regresar" at bounding box center [149, 34] width 27 height 8
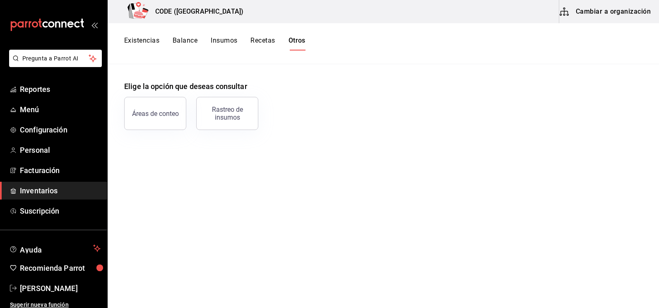
click at [145, 41] on button "Existencias" at bounding box center [141, 43] width 35 height 14
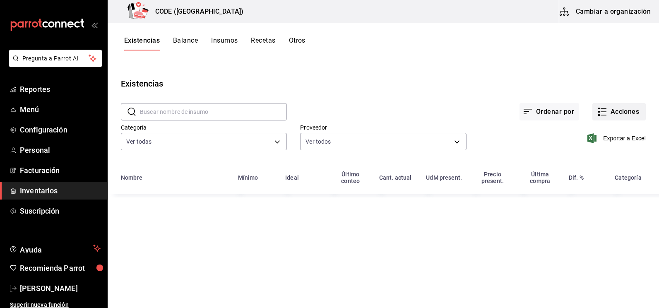
click at [609, 110] on button "Acciones" at bounding box center [619, 111] width 53 height 17
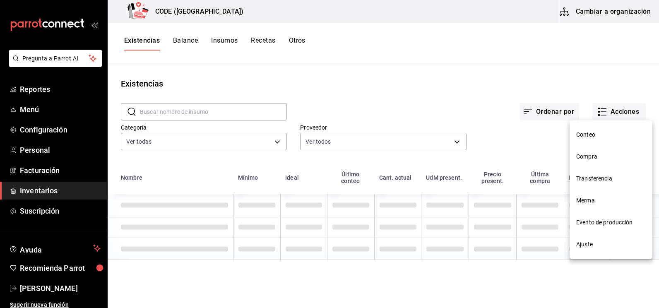
click at [587, 201] on span "Merma" at bounding box center [612, 200] width 70 height 9
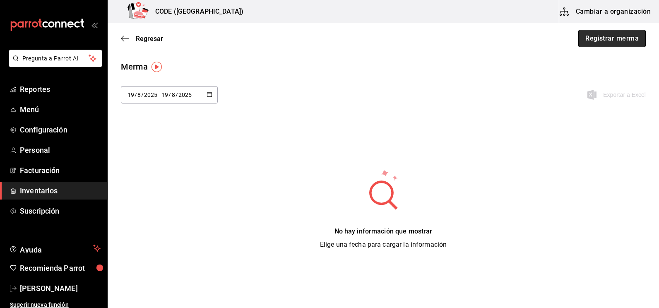
click at [582, 42] on button "Registrar merma" at bounding box center [613, 38] width 68 height 17
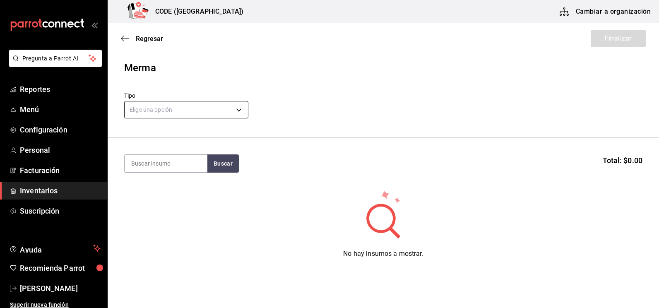
click at [185, 107] on body "Pregunta a Parrot AI Reportes Menú Configuración Personal Facturación Inventari…" at bounding box center [329, 130] width 659 height 261
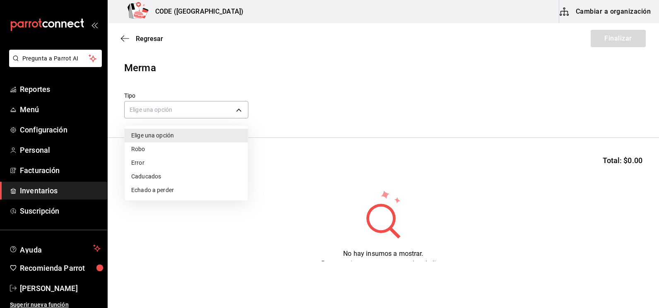
click at [150, 162] on li "Error" at bounding box center [186, 163] width 123 height 14
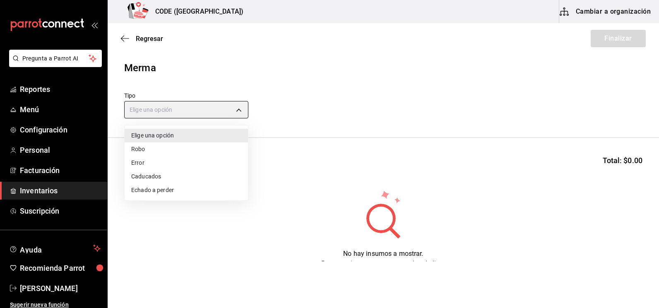
type input "ERROR"
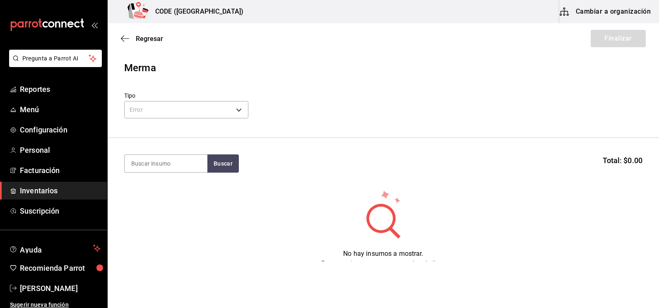
click at [150, 158] on input at bounding box center [166, 163] width 83 height 17
type input "grey g"
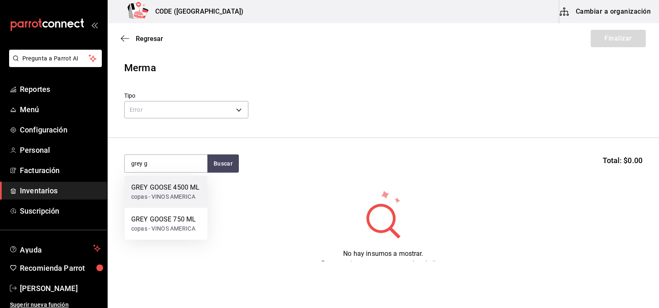
click at [163, 184] on div "GREY GOOSE 4500 ML copas - VINOS AMERICA" at bounding box center [166, 192] width 83 height 32
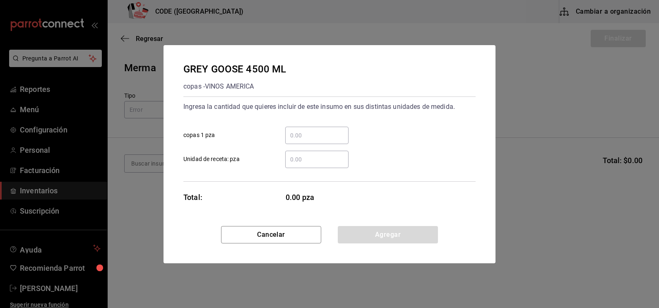
drag, startPoint x: 302, startPoint y: 129, endPoint x: 304, endPoint y: 134, distance: 5.1
click at [303, 130] on div "​" at bounding box center [316, 135] width 63 height 17
click at [303, 130] on input "​ copas 1 pza" at bounding box center [316, 135] width 63 height 10
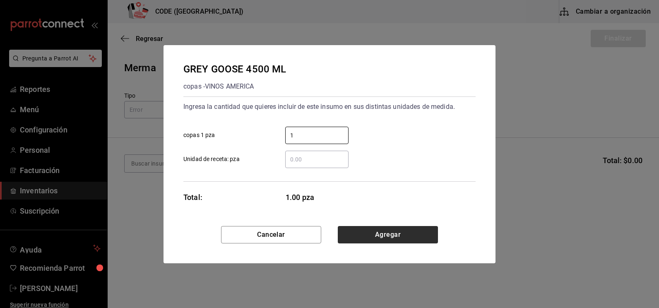
type input "1"
click at [361, 232] on button "Agregar" at bounding box center [388, 234] width 100 height 17
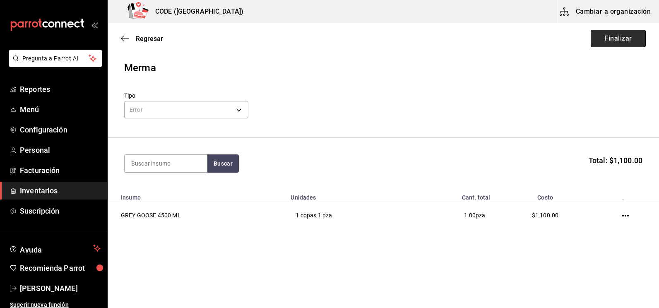
click at [615, 39] on button "Finalizar" at bounding box center [618, 38] width 55 height 17
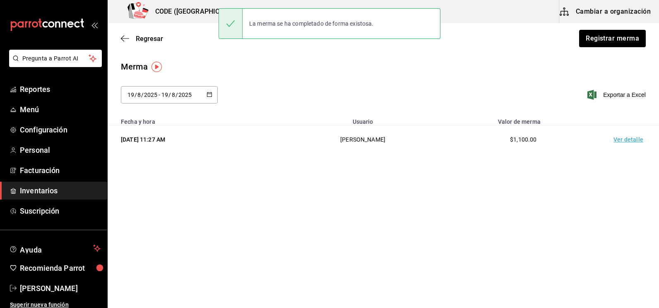
click at [621, 139] on td "Ver detalle" at bounding box center [630, 140] width 58 height 29
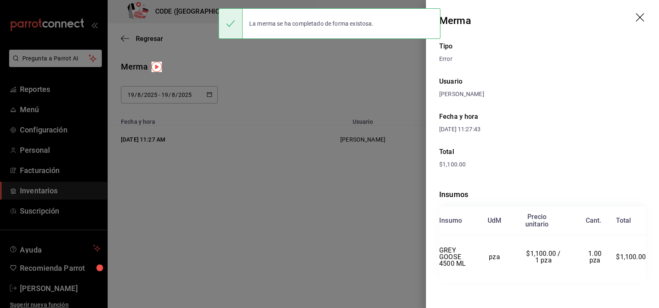
click at [378, 58] on div at bounding box center [329, 154] width 659 height 308
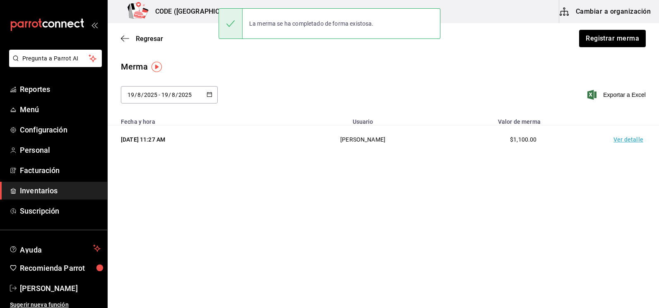
click at [628, 136] on td "Ver detalle" at bounding box center [630, 140] width 58 height 29
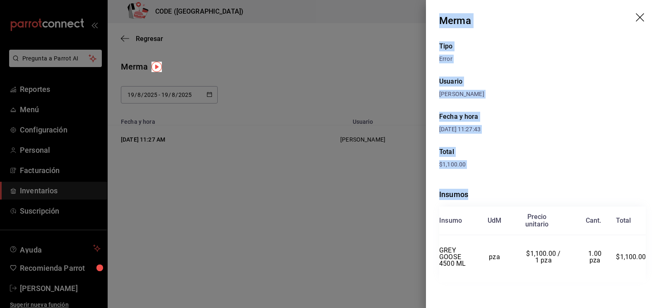
drag, startPoint x: 439, startPoint y: 20, endPoint x: 640, endPoint y: 255, distance: 309.0
click at [640, 255] on div "Merma Tipo Error Usuario [PERSON_NAME] y hora [DATE] 11:27:43 Total $1,100.00 I…" at bounding box center [542, 154] width 233 height 308
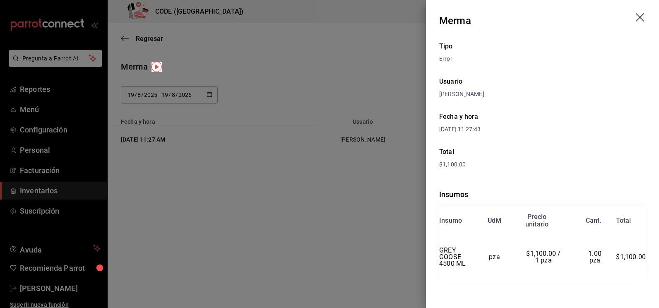
drag, startPoint x: 315, startPoint y: 27, endPoint x: 315, endPoint y: 42, distance: 14.5
click at [315, 38] on div at bounding box center [329, 154] width 659 height 308
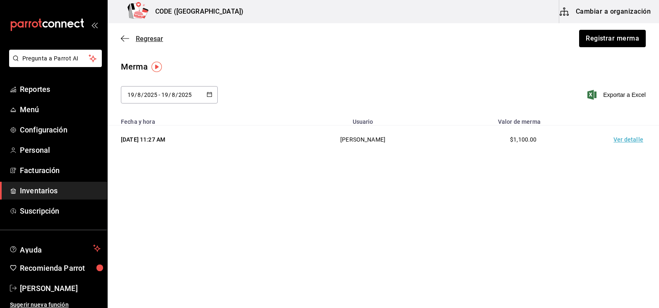
click at [148, 41] on span "Regresar" at bounding box center [149, 39] width 27 height 8
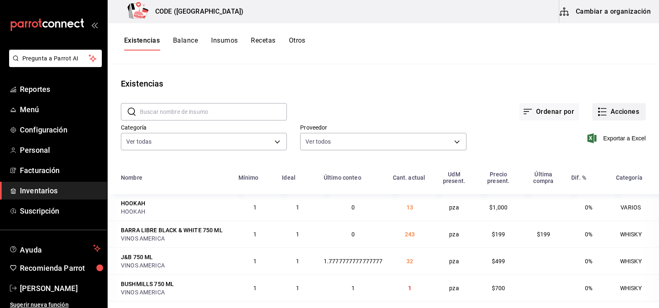
click at [598, 111] on icon "button" at bounding box center [603, 112] width 10 height 10
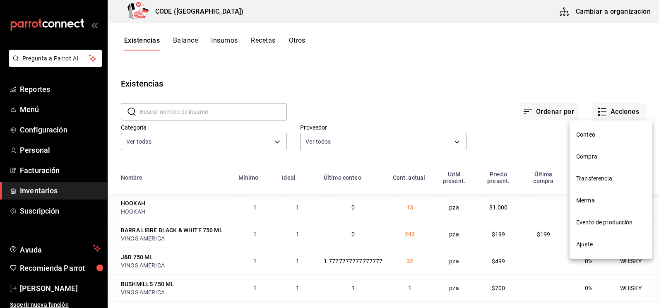
click at [586, 156] on span "Compra" at bounding box center [612, 156] width 70 height 9
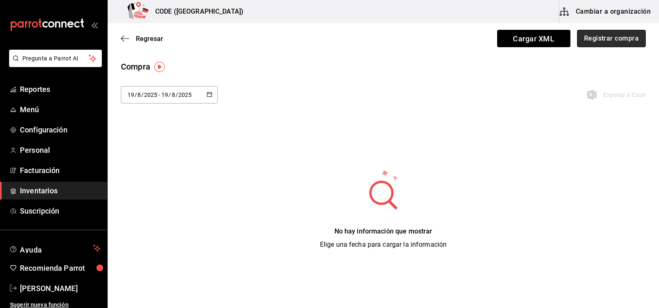
click at [589, 36] on button "Registrar compra" at bounding box center [611, 38] width 69 height 17
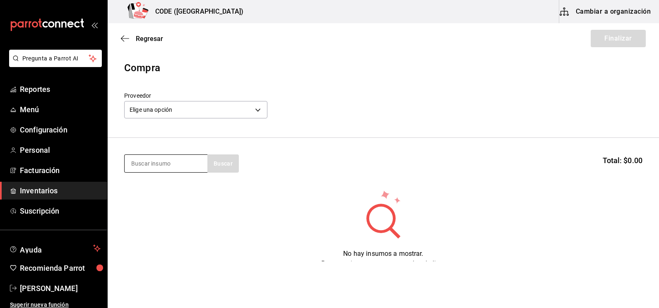
click at [194, 161] on input at bounding box center [166, 163] width 83 height 17
type input "grey"
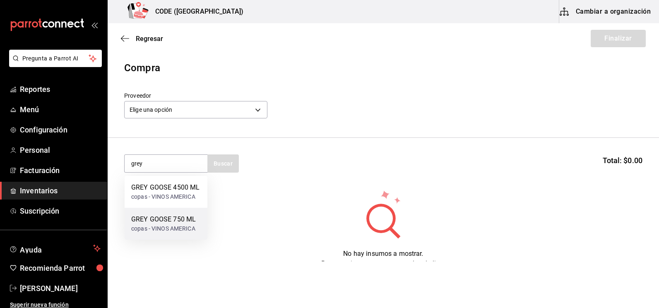
click at [177, 218] on div "GREY GOOSE 750 ML" at bounding box center [163, 220] width 65 height 10
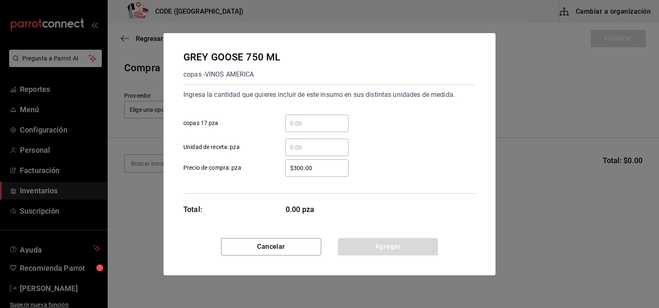
click at [317, 122] on input "​ copas 17 pza" at bounding box center [316, 123] width 63 height 10
click at [307, 151] on input "​ Unidad de receta: pza" at bounding box center [316, 147] width 63 height 10
type input "1"
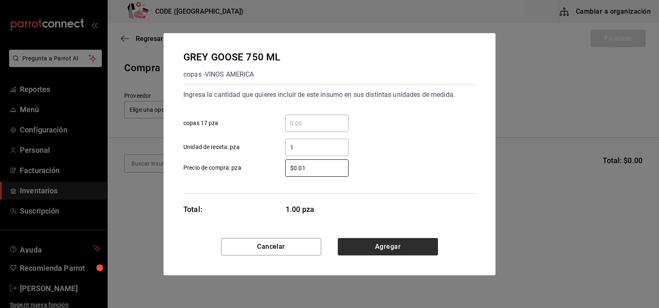
type input "$0.01"
click at [359, 249] on button "Agregar" at bounding box center [388, 246] width 100 height 17
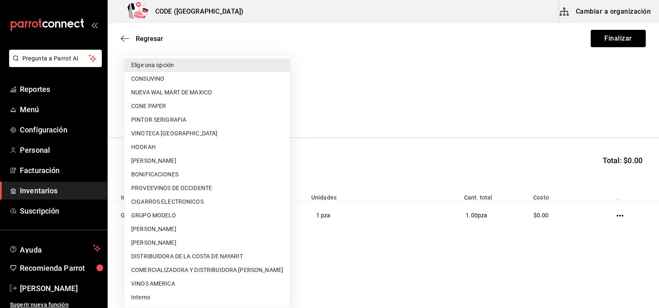
click at [176, 109] on body "Pregunta a Parrot AI Reportes Menú Configuración Personal Facturación Inventari…" at bounding box center [329, 130] width 659 height 261
click at [156, 296] on li "Interno" at bounding box center [207, 298] width 165 height 14
type input "3a07a19e-be62-4050-a472-e8de4feefa02"
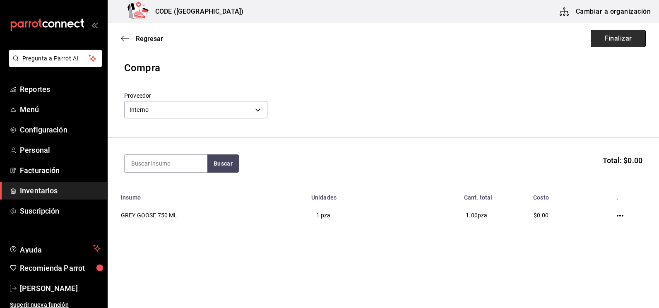
click at [607, 41] on button "Finalizar" at bounding box center [618, 38] width 55 height 17
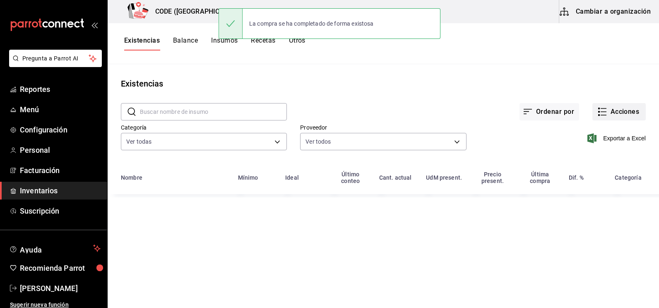
click at [623, 115] on button "Acciones" at bounding box center [619, 111] width 53 height 17
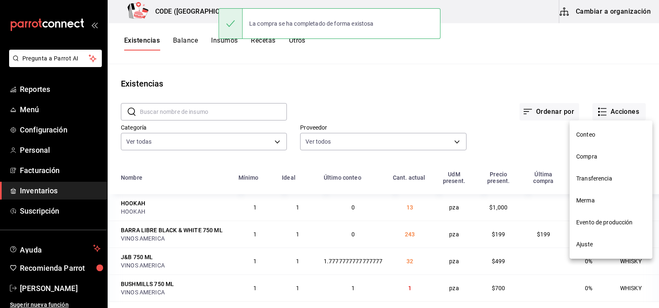
click at [600, 155] on span "Compra" at bounding box center [612, 156] width 70 height 9
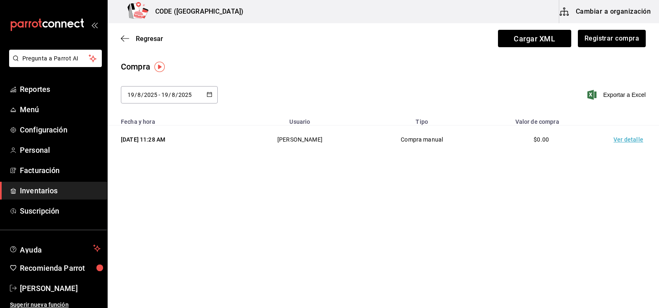
click at [634, 140] on td "Ver detalle" at bounding box center [630, 140] width 58 height 29
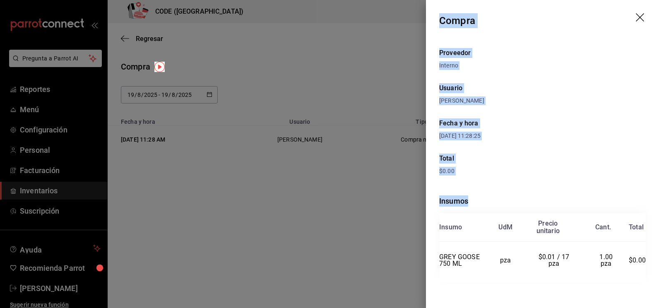
drag, startPoint x: 440, startPoint y: 18, endPoint x: 642, endPoint y: 261, distance: 315.9
click at [642, 261] on div "Compra Proveedor Interno Usuario [PERSON_NAME] y hora [DATE] 11:28:25 Total $0.…" at bounding box center [542, 154] width 233 height 308
click at [209, 192] on div at bounding box center [329, 154] width 659 height 308
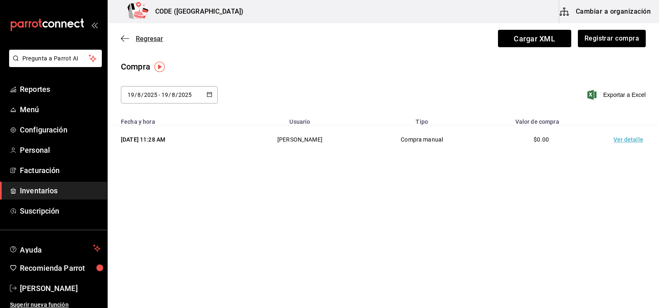
click at [146, 40] on span "Regresar" at bounding box center [149, 39] width 27 height 8
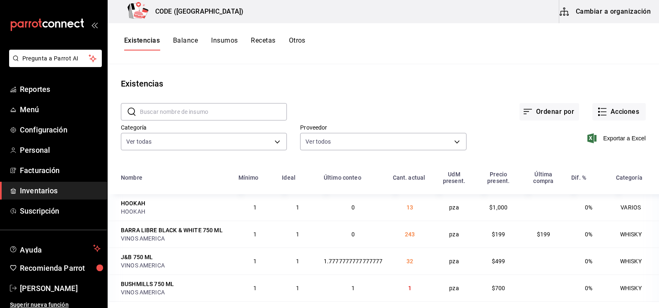
click at [506, 119] on div "Exportar a Excel" at bounding box center [556, 132] width 179 height 42
